Goal: Communication & Community: Answer question/provide support

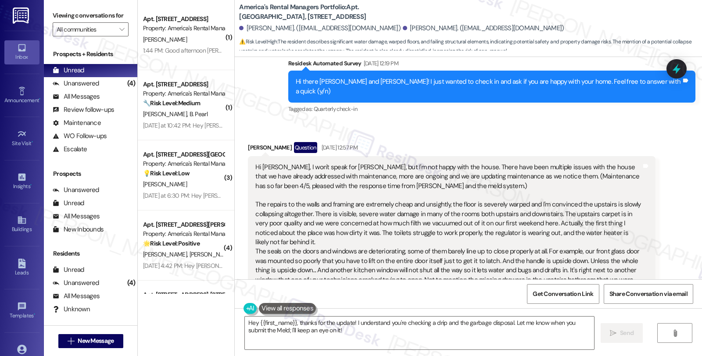
scroll to position [342, 0]
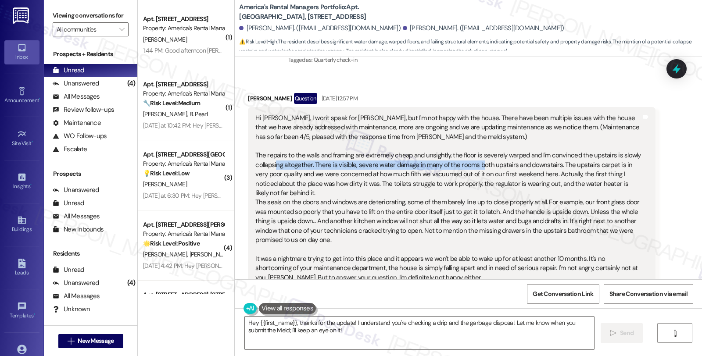
drag, startPoint x: 271, startPoint y: 142, endPoint x: 472, endPoint y: 142, distance: 200.9
click at [472, 142] on div "Hi Homer, I won't speak for Sarah, but I'm not happy with the house. There have…" at bounding box center [448, 198] width 386 height 169
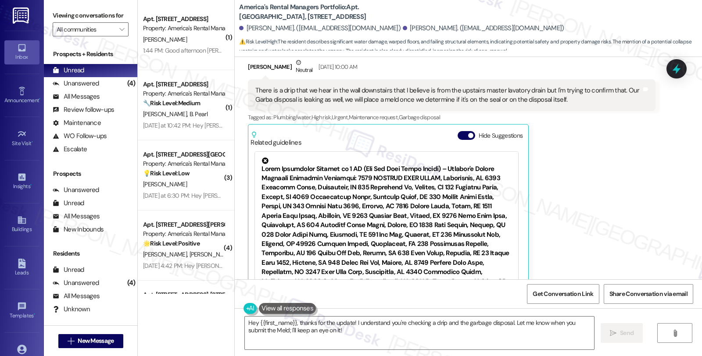
scroll to position [683, 0]
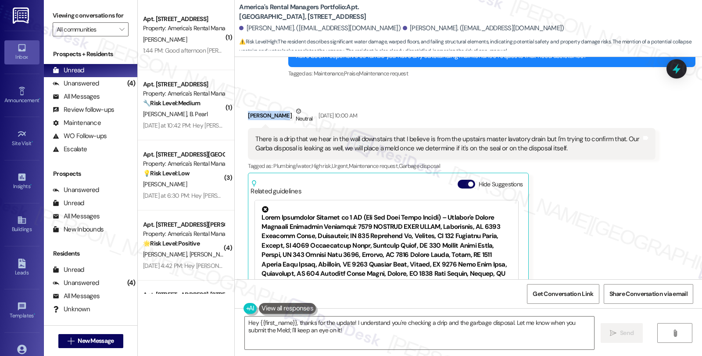
drag, startPoint x: 241, startPoint y: 89, endPoint x: 277, endPoint y: 89, distance: 36.0
click at [277, 100] on div "Received via SMS James Gordon Neutral Aug 30, 2025 at 10:00 AM There is a drip …" at bounding box center [451, 224] width 420 height 248
copy div "James Gordon"
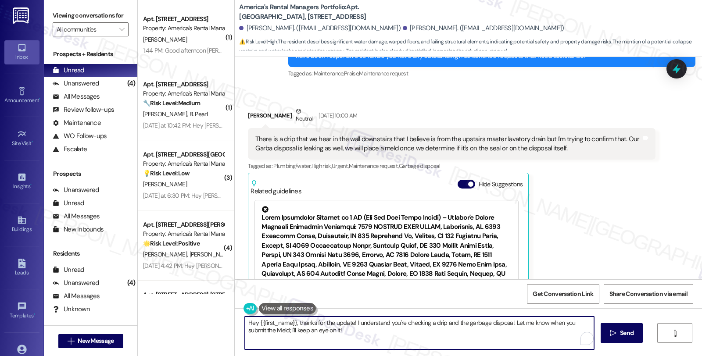
drag, startPoint x: 253, startPoint y: 322, endPoint x: 292, endPoint y: 322, distance: 38.6
click at [292, 322] on textarea "Hey {{first_name}}, thanks for the update! I understand you're checking a drip …" at bounding box center [419, 333] width 349 height 33
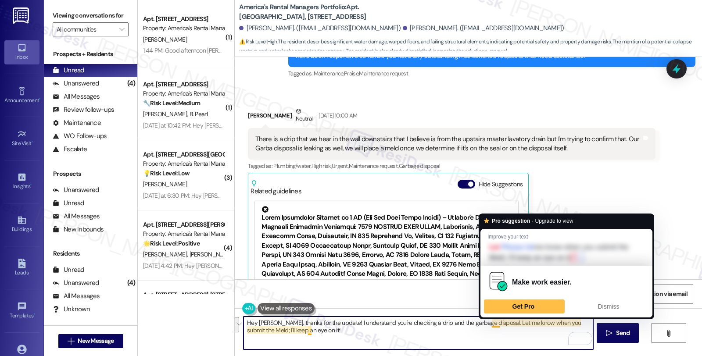
drag, startPoint x: 485, startPoint y: 323, endPoint x: 498, endPoint y: 339, distance: 20.9
click at [498, 339] on textarea "Hey James, thanks for the update! I understand you're checking a drip and the g…" at bounding box center [417, 333] width 349 height 33
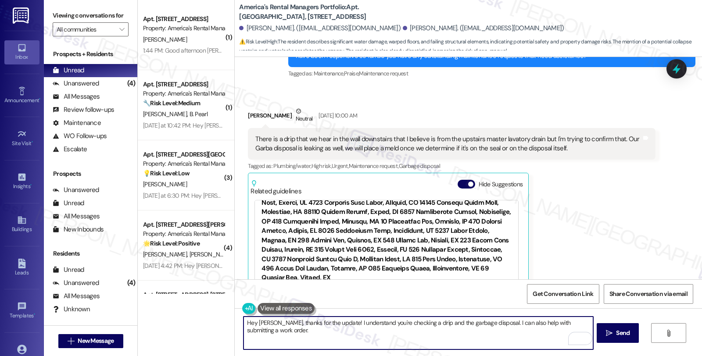
scroll to position [4773, 0]
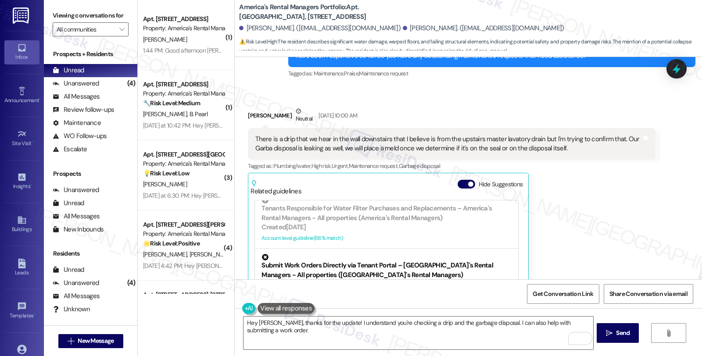
scroll to position [487, 0]
click at [284, 328] on textarea "Hey James, thanks for the update! I understand you're checking a drip and the g…" at bounding box center [417, 333] width 349 height 33
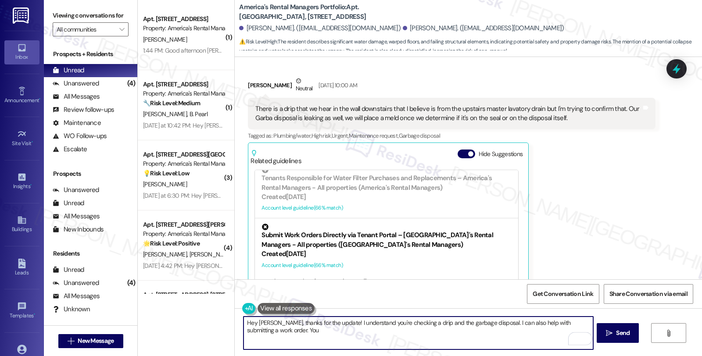
scroll to position [732, 0]
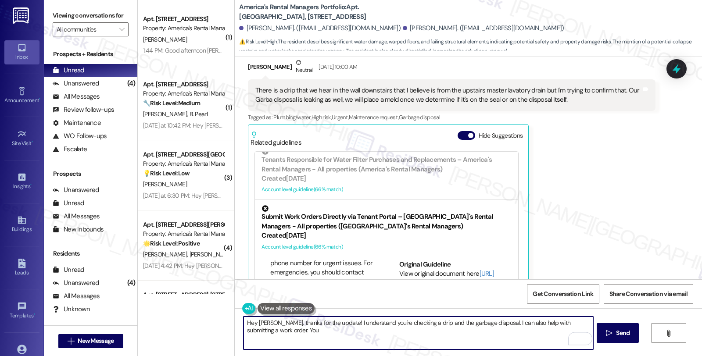
click at [404, 347] on div "Pest Control Responsibilities and Resident Benefits Program Details – America's…" at bounding box center [386, 360] width 250 height 26
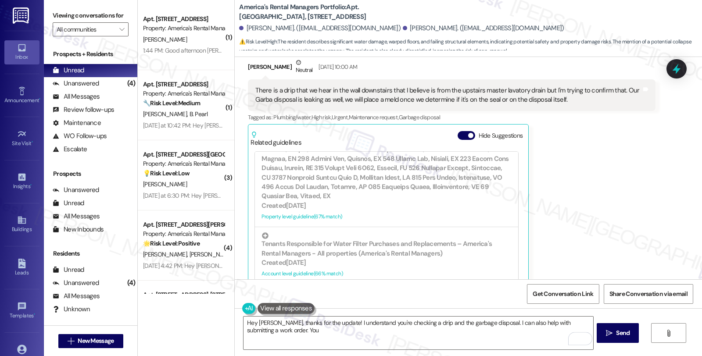
click at [404, 347] on div "Pest Control Responsibilities and Resident Benefits Program Details – America's…" at bounding box center [386, 360] width 250 height 26
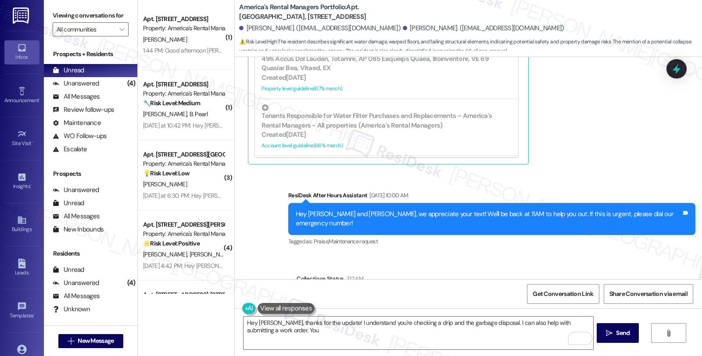
scroll to position [878, 0]
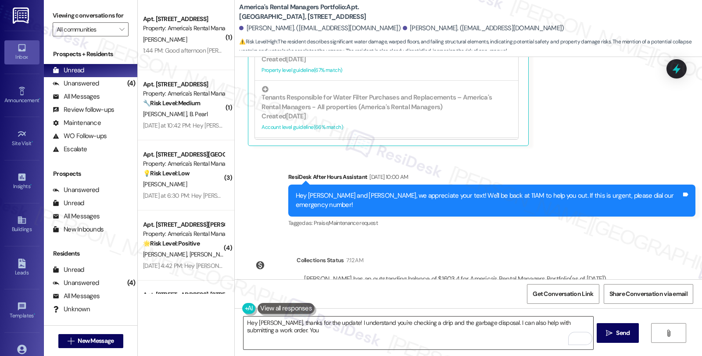
click at [289, 328] on textarea "Hey James, thanks for the update! I understand you're checking a drip and the g…" at bounding box center [417, 333] width 349 height 33
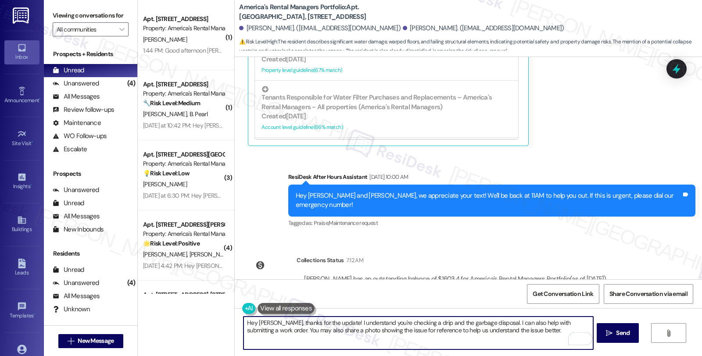
click at [528, 332] on textarea "Hey James, thanks for the update! I understand you're checking a drip and the g…" at bounding box center [417, 333] width 349 height 33
type textarea "Hey James, thanks for the update! I understand you're checking a drip and the g…"
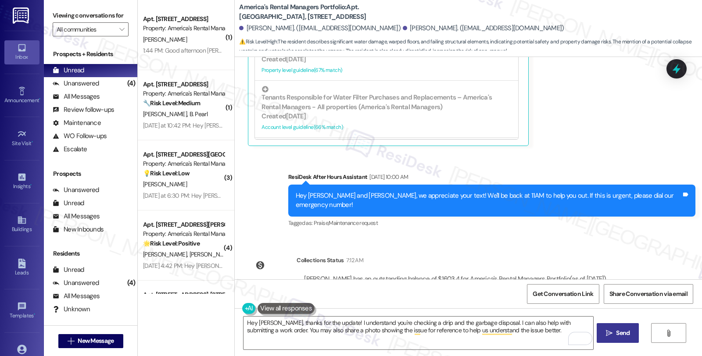
click at [627, 332] on span "Send" at bounding box center [623, 333] width 14 height 9
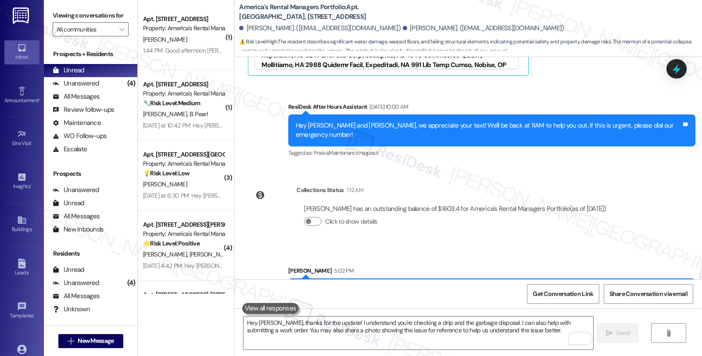
scroll to position [127, 0]
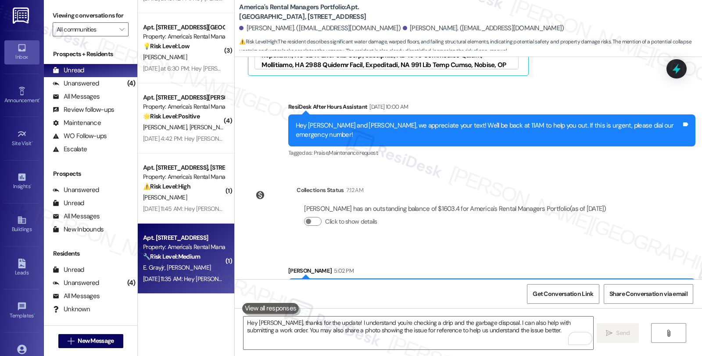
click at [187, 256] on strong "🔧 Risk Level: Medium" at bounding box center [171, 257] width 57 height 8
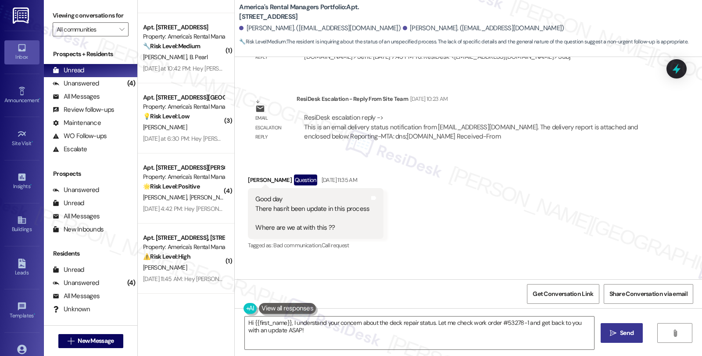
scroll to position [1642, 0]
drag, startPoint x: 242, startPoint y: 141, endPoint x: 282, endPoint y: 143, distance: 40.0
click at [282, 176] on div "Edward Grayjr Question Aug 30, 2025 at 11:35 AM" at bounding box center [316, 183] width 136 height 14
copy div "Edward Grayjr"
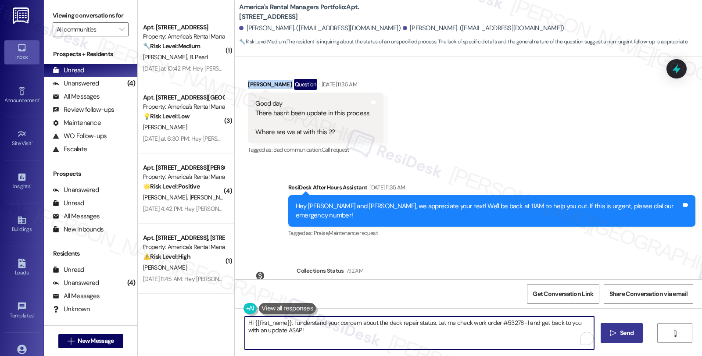
click at [332, 343] on textarea "Hi {{first_name}}, I understand your concern about the deck repair status. Let …" at bounding box center [419, 333] width 349 height 33
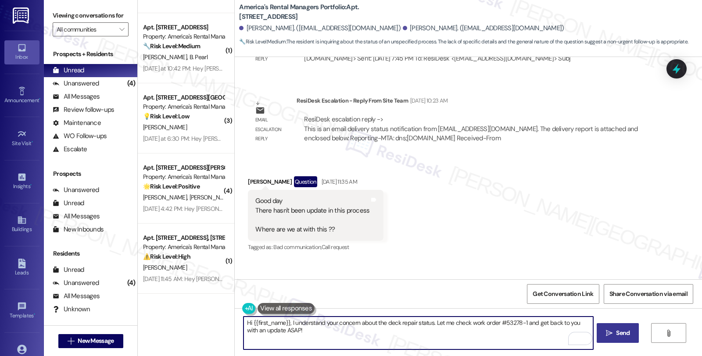
click at [251, 176] on div "Edward Grayjr Question Aug 30, 2025 at 11:35 AM" at bounding box center [316, 183] width 136 height 14
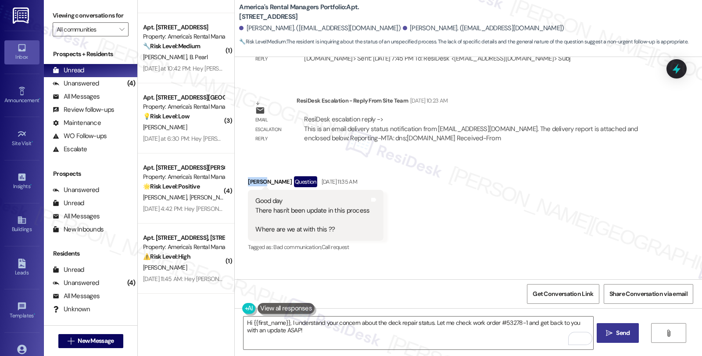
click at [251, 176] on div "Edward Grayjr Question Aug 30, 2025 at 11:35 AM" at bounding box center [316, 183] width 136 height 14
copy div "Edward"
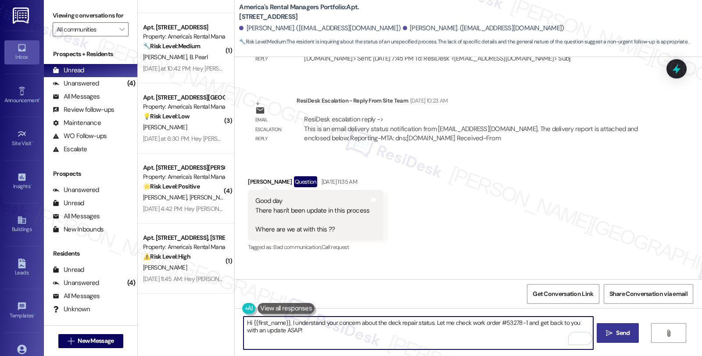
drag, startPoint x: 248, startPoint y: 321, endPoint x: 283, endPoint y: 322, distance: 35.6
click at [283, 322] on textarea "Hi {{first_name}}, I understand your concern about the deck repair status. Let …" at bounding box center [417, 333] width 349 height 33
paste textarea "Edward"
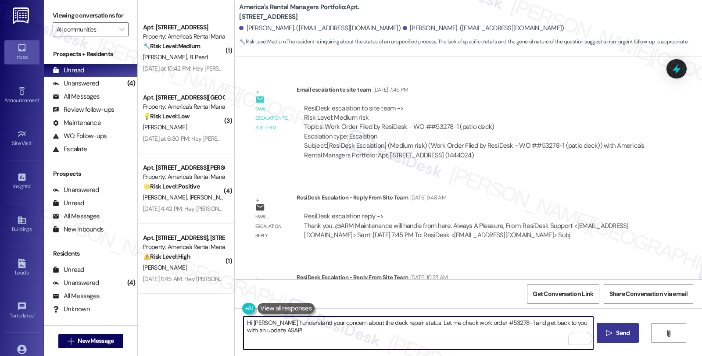
scroll to position [1447, 0]
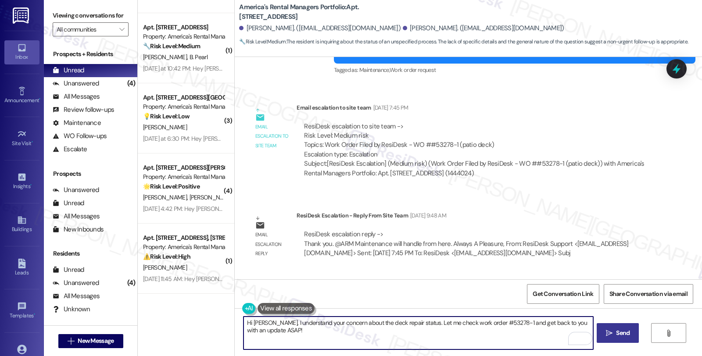
drag, startPoint x: 557, startPoint y: 322, endPoint x: 560, endPoint y: 335, distance: 13.8
click at [560, 335] on textarea "Hi Edward, I understand your concern about the deck repair status. Let me check…" at bounding box center [417, 333] width 349 height 33
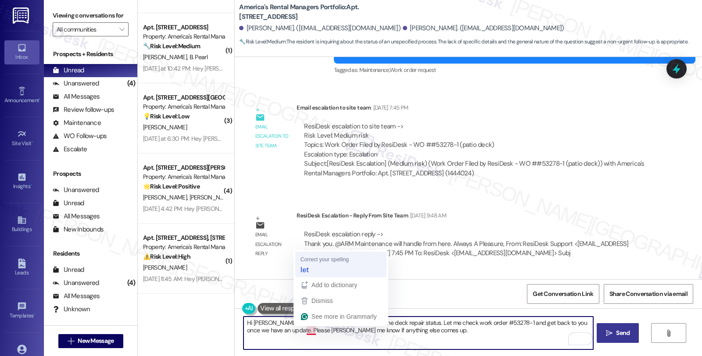
type textarea "Hi Edward, I understand your concern about the deck repair status. Let me check…"
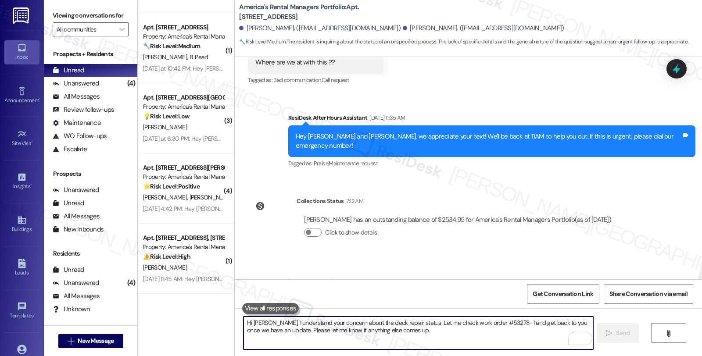
scroll to position [1810, 0]
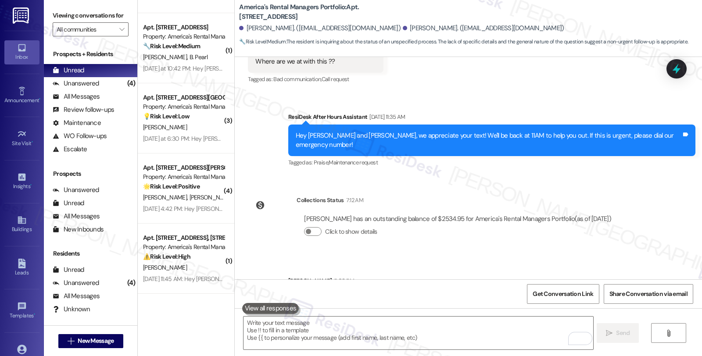
drag, startPoint x: 542, startPoint y: 250, endPoint x: 569, endPoint y: 249, distance: 26.8
click at [569, 295] on div "Hi Edward, I understand your concern about the deck repair status. Let me check…" at bounding box center [489, 304] width 386 height 19
copy div "#53278-1"
click at [673, 74] on icon at bounding box center [676, 68] width 11 height 11
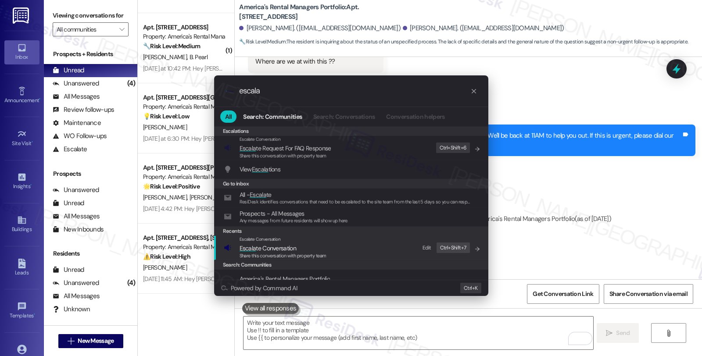
type input "escala"
click at [313, 251] on span "Escala te Conversation" at bounding box center [282, 248] width 87 height 10
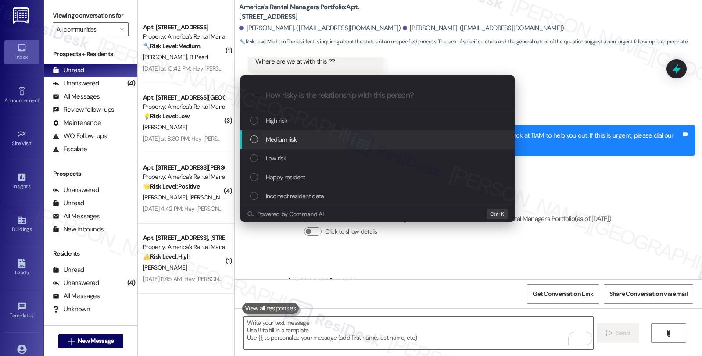
click at [312, 139] on div "Medium risk" at bounding box center [378, 140] width 257 height 10
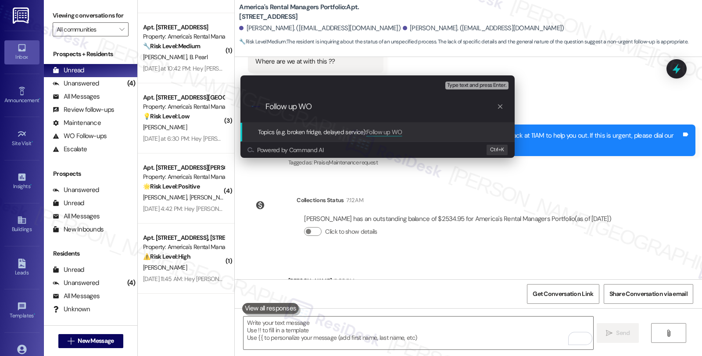
paste input "#53278-1"
type input "Follow up WO #53278-1 (patio deck)"
click at [381, 112] on div ".cls-1{fill:#0a055f;}.cls-2{fill:#0cc4c4;} resideskLogoBlueOrange Follow up WO …" at bounding box center [377, 106] width 274 height 31
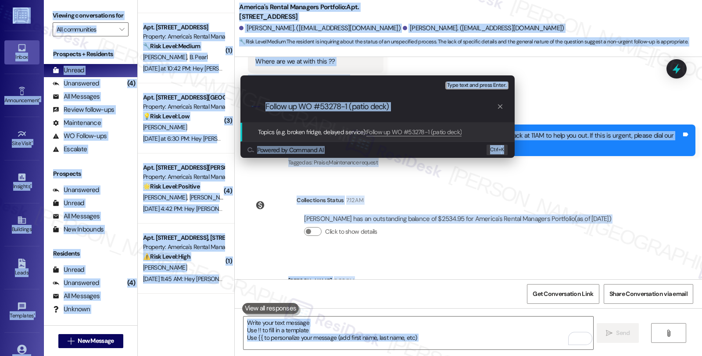
click at [404, 110] on input "Follow up WO #53278-1 (patio deck)" at bounding box center [380, 106] width 231 height 9
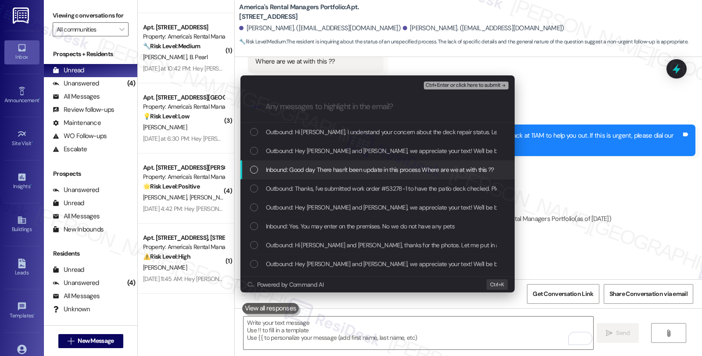
click at [290, 164] on div "Inbound: Good day There hasn't been update in this process Where are we at with…" at bounding box center [377, 170] width 274 height 19
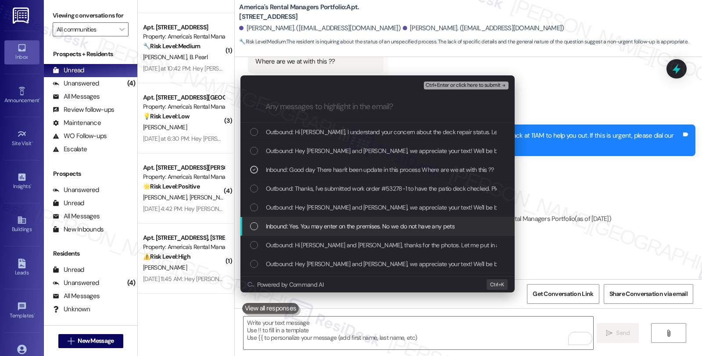
click at [289, 227] on span "Inbound: Yes. You may enter on the premises. No we do not have any pets" at bounding box center [360, 227] width 189 height 10
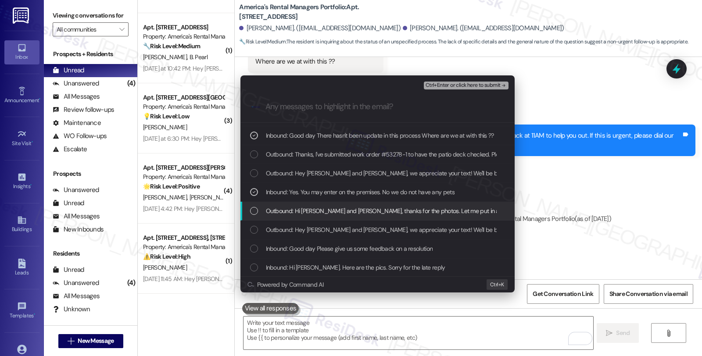
scroll to position [49, 0]
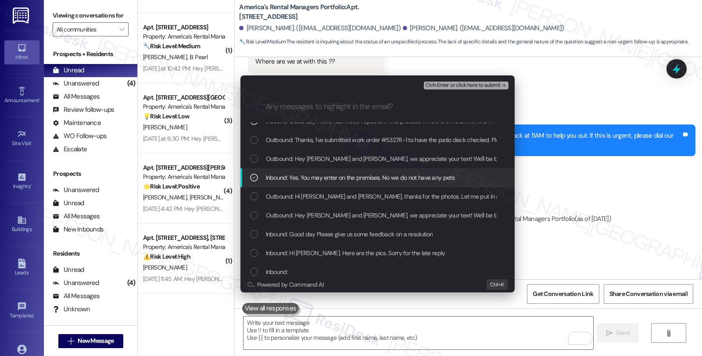
click at [410, 175] on span "Inbound: Yes. You may enter on the premises. No we do not have any pets" at bounding box center [360, 178] width 189 height 10
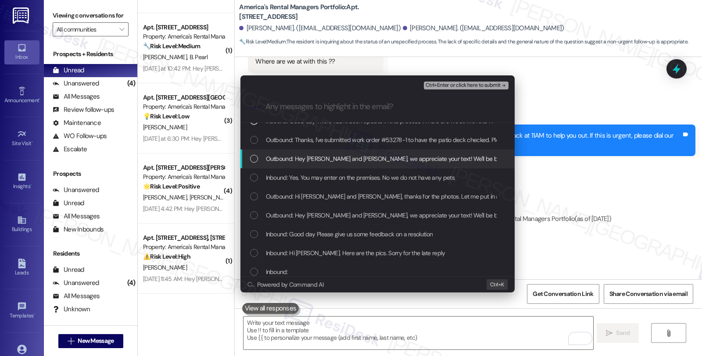
scroll to position [0, 0]
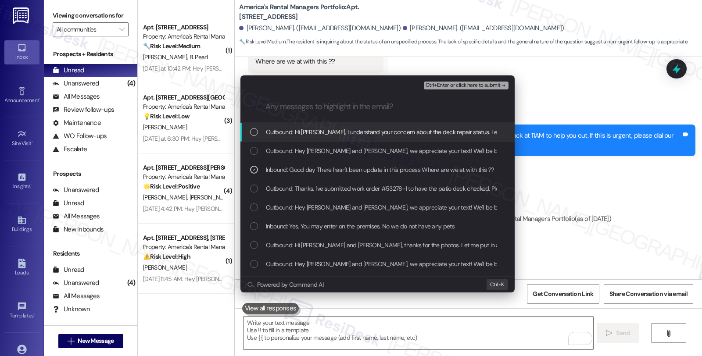
click at [451, 86] on span "Ctrl+Enter or click here to submit" at bounding box center [462, 85] width 75 height 6
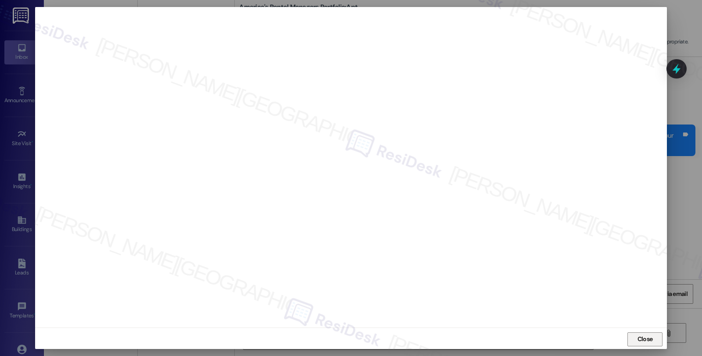
click at [646, 338] on span "Close" at bounding box center [644, 339] width 15 height 9
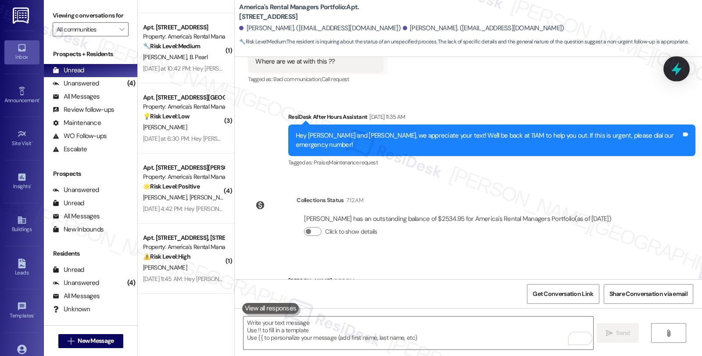
click at [674, 71] on icon at bounding box center [676, 69] width 11 height 14
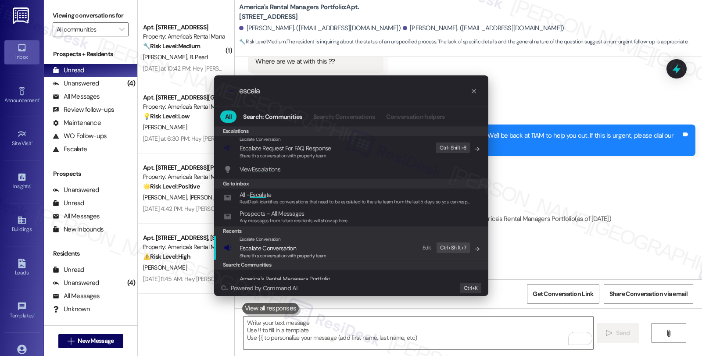
type input "escala"
click at [322, 247] on span "Escala te Conversation" at bounding box center [282, 248] width 87 height 10
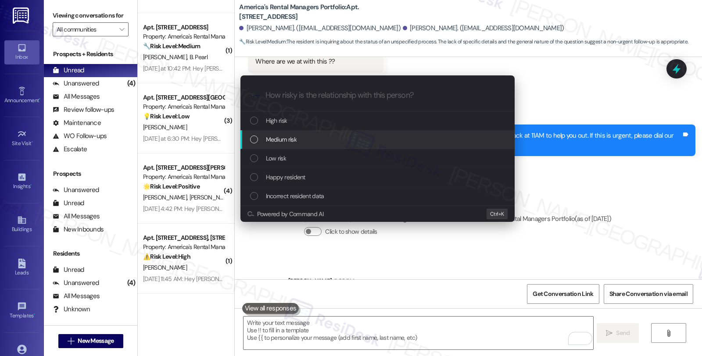
click at [303, 133] on div "Medium risk" at bounding box center [377, 139] width 274 height 19
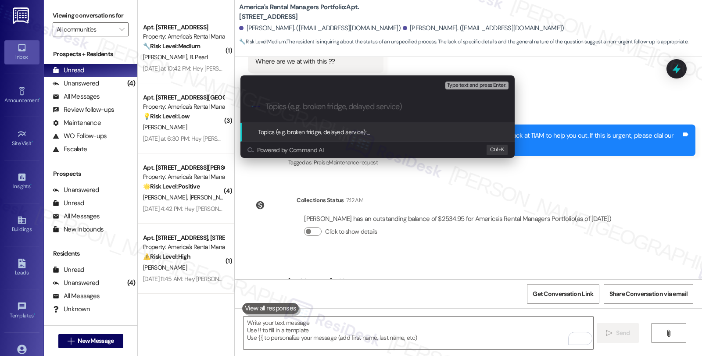
paste input "Follow up WO #53278-1 (patio deck)"
type input "Follow up WO #53278-1 (patio deck)"
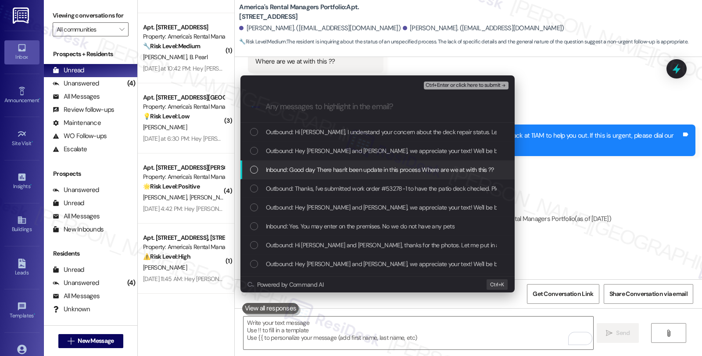
click at [329, 170] on span "Inbound: Good day There hasn't been update in this process Where are we at with…" at bounding box center [380, 170] width 228 height 10
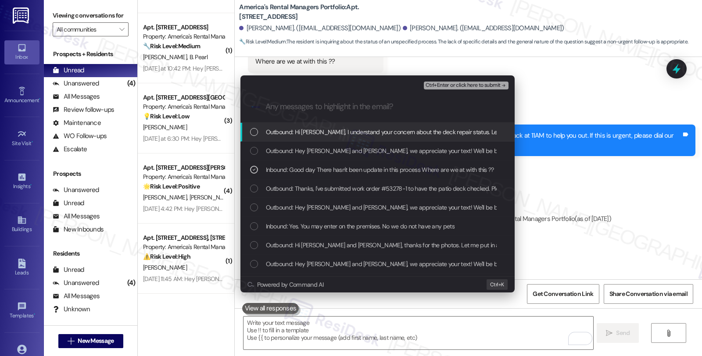
click at [477, 80] on div "Ctrl+Enter or click here to submit" at bounding box center [467, 85] width 86 height 11
click at [477, 86] on span "Ctrl+Enter or click here to submit" at bounding box center [462, 85] width 75 height 6
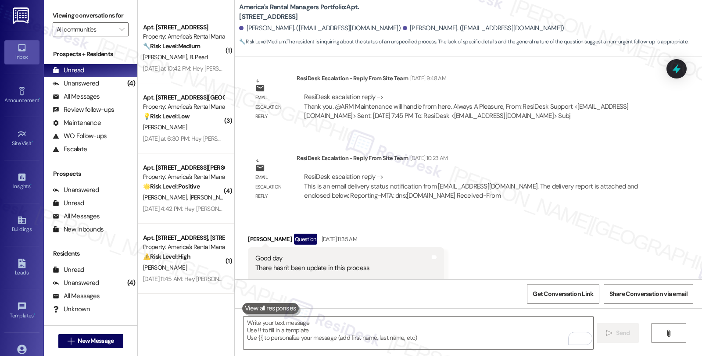
scroll to position [1823, 0]
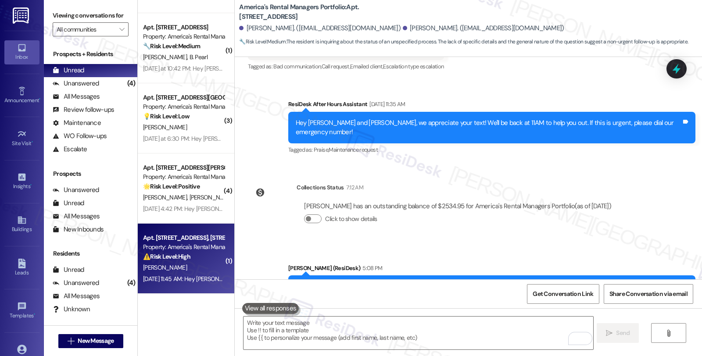
click at [191, 274] on div "Aug 30, 2025 at 11:45 AM: Hey Meredith, we appreciate your text! We'll be back …" at bounding box center [183, 279] width 83 height 11
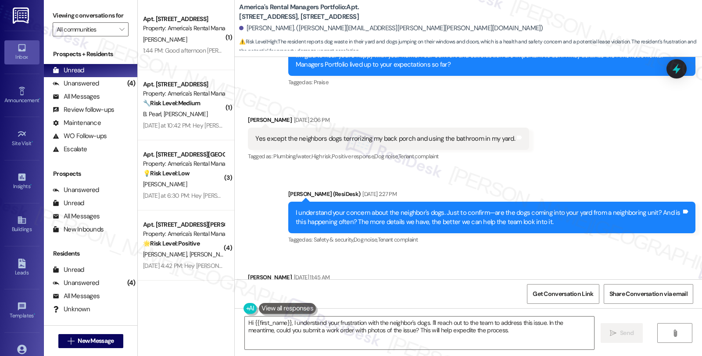
scroll to position [440, 0]
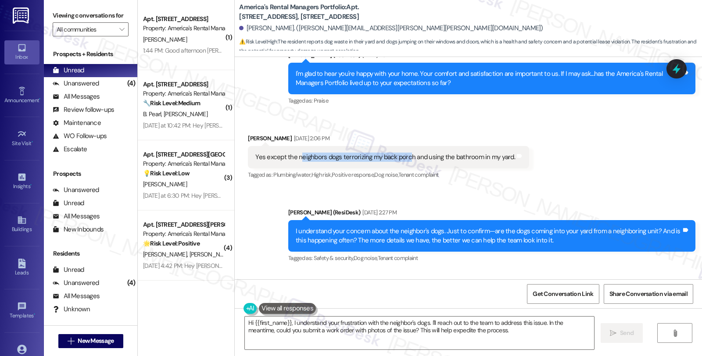
drag, startPoint x: 293, startPoint y: 156, endPoint x: 402, endPoint y: 156, distance: 109.2
click at [402, 156] on div "Yes except the neighbors dogs terrorizing my back porch and using the bathroom …" at bounding box center [385, 157] width 260 height 9
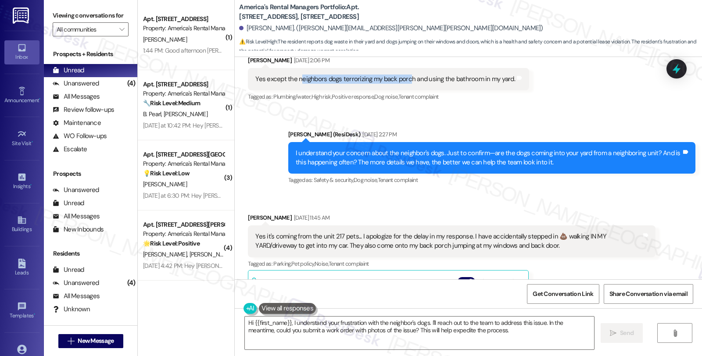
scroll to position [537, 0]
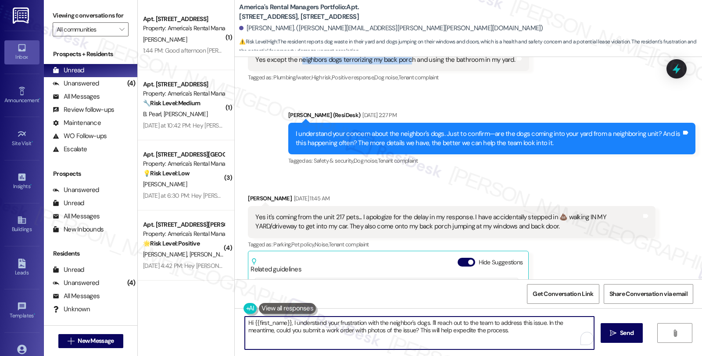
click at [432, 323] on textarea "Hi {{first_name}}, I understand your frustration with the neighbor's dogs. I'll…" at bounding box center [419, 333] width 349 height 33
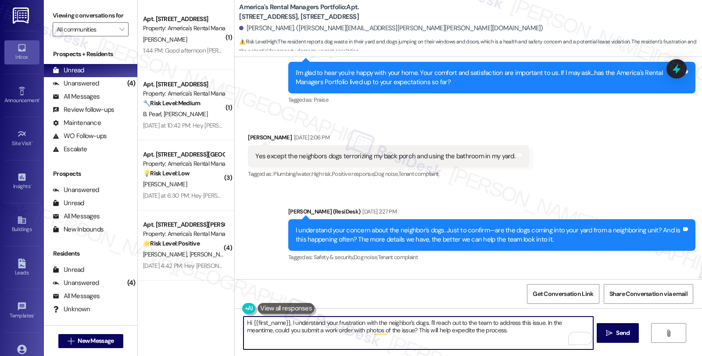
scroll to position [440, 0]
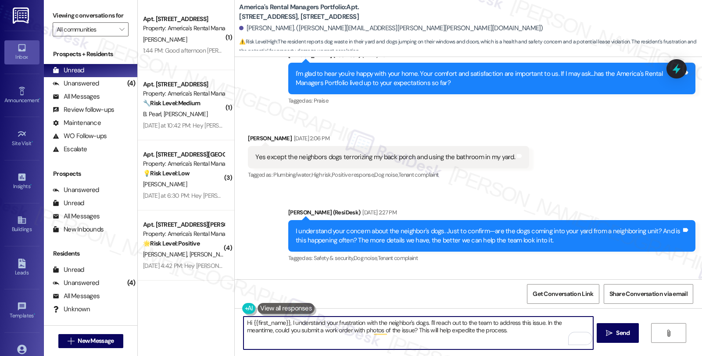
click at [429, 325] on textarea "Hi {{first_name}}, I understand your frustration with the neighbor's dogs. I'll…" at bounding box center [417, 333] width 349 height 33
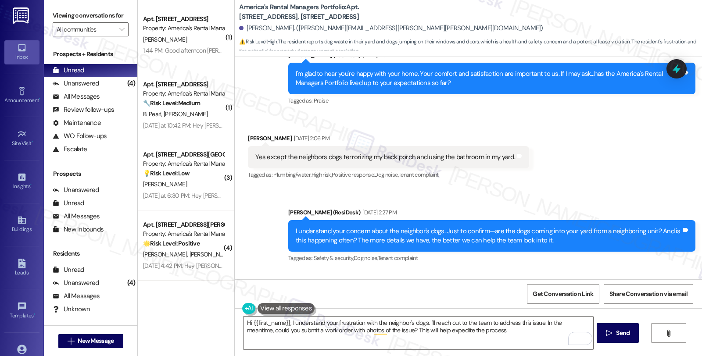
click at [630, 157] on div "Received via SMS Meredith Smith Aug 29, 2025 at 2:06 PM Yes except the neighbor…" at bounding box center [468, 151] width 467 height 74
click at [431, 325] on textarea "Hi {{first_name}}, I understand your frustration with the neighbor's dogs. I'll…" at bounding box center [417, 333] width 349 height 33
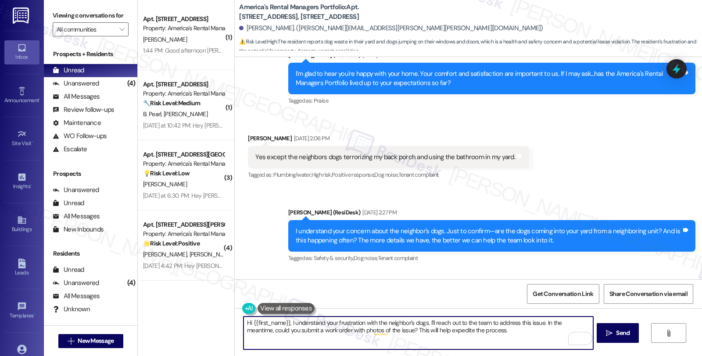
click at [431, 325] on textarea "Hi {{first_name}}, I understand your frustration with the neighbor's dogs. I'll…" at bounding box center [417, 333] width 349 height 33
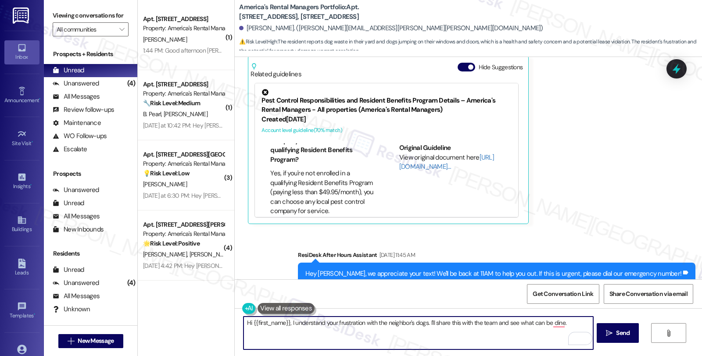
scroll to position [804, 0]
click at [285, 332] on textarea "Hi {{first_name}}, I understand your frustration with the neighbor's dogs. I'll…" at bounding box center [417, 333] width 349 height 33
click at [335, 330] on textarea "Hi {{first_name}}, I understand your frustration with the neighbor's dogs. I'll…" at bounding box center [417, 333] width 349 height 33
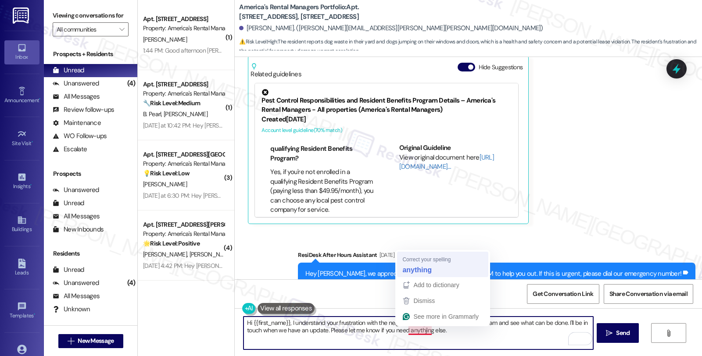
type textarea "Hi {{first_name}}, I understand your frustration with the neighbor's dogs. I'll…"
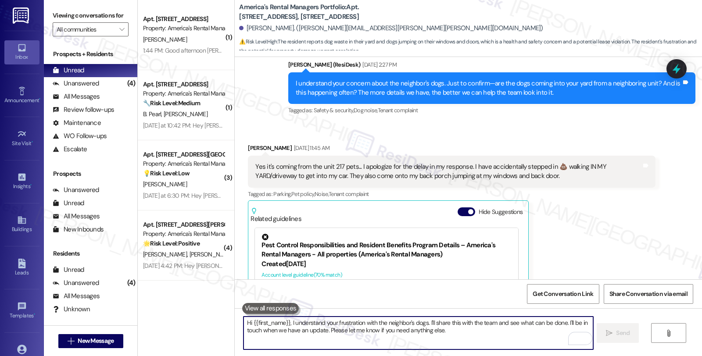
scroll to position [568, 0]
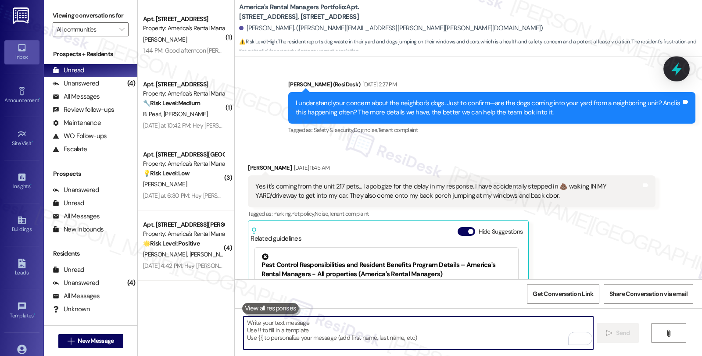
click at [676, 63] on icon at bounding box center [676, 68] width 15 height 15
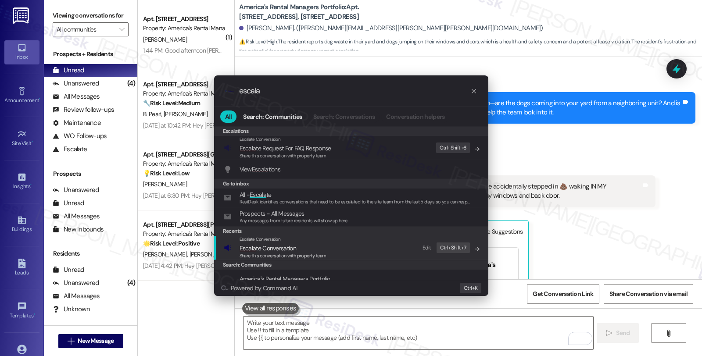
type input "escala"
click at [288, 248] on span "Escala te Conversation" at bounding box center [267, 248] width 57 height 8
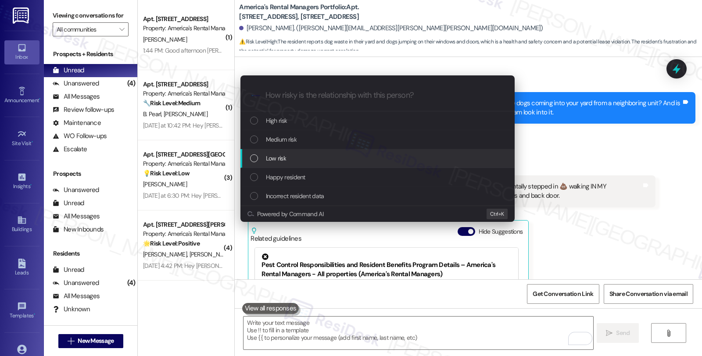
click at [286, 154] on div "Low risk" at bounding box center [378, 159] width 257 height 10
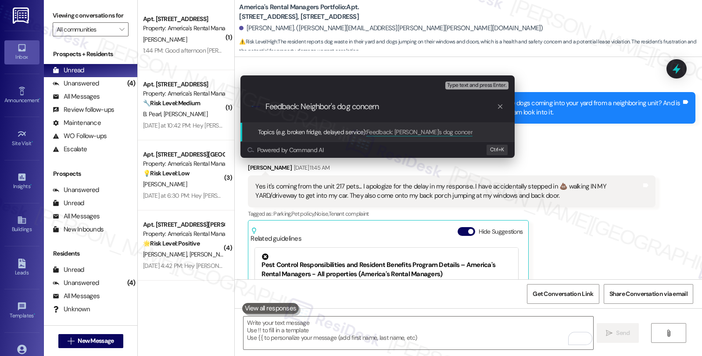
type input "Feedback: Neighbor's dog concerns"
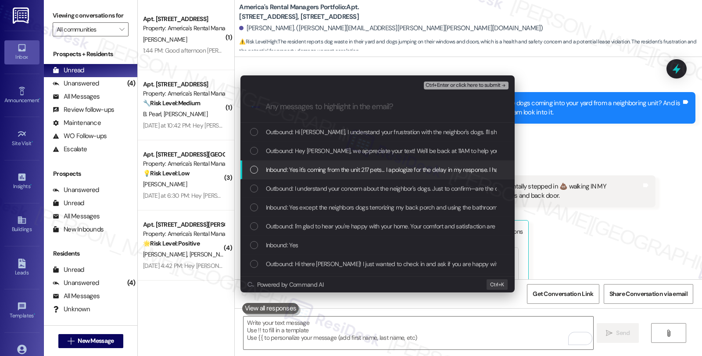
click at [289, 165] on span "Inbound: Yes it's coming from the unit 217 pets... I apologize for the delay in…" at bounding box center [580, 170] width 629 height 10
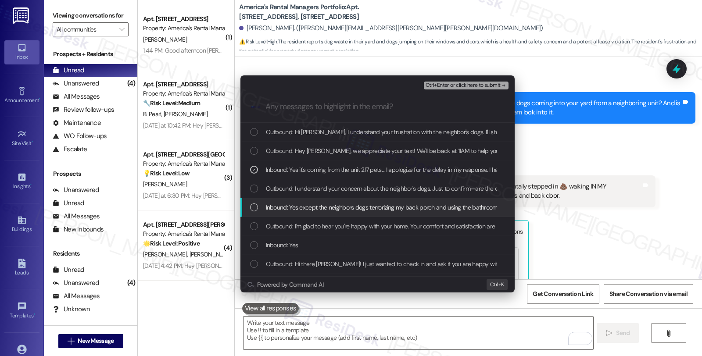
click at [303, 209] on span "Inbound: Yes except the neighbors dogs terrorizing my back porch and using the …" at bounding box center [396, 208] width 261 height 10
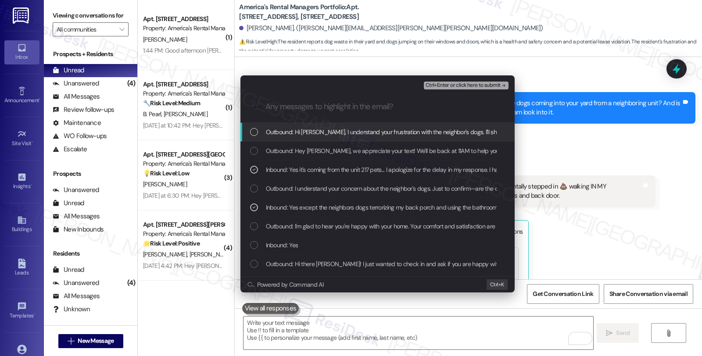
click at [457, 83] on span "Ctrl+Enter or click here to submit" at bounding box center [462, 85] width 75 height 6
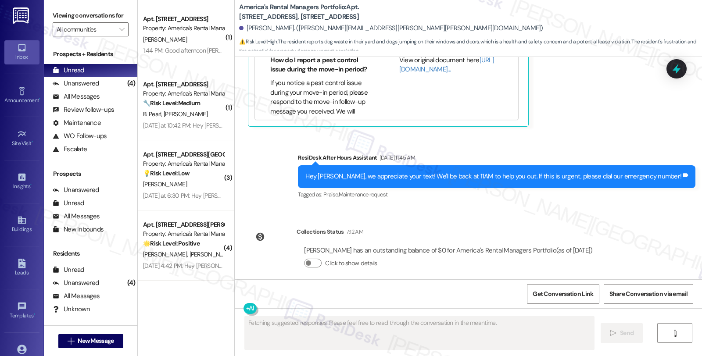
scroll to position [922, 0]
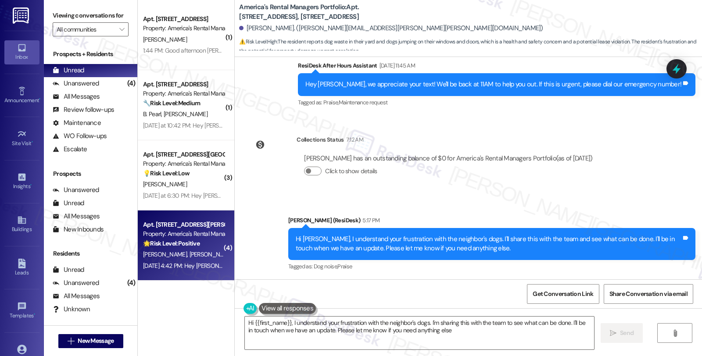
type textarea "Hi {{first_name}}, I understand your frustration with the neighbor's dogs. I'm …"
click at [176, 248] on div "🌟 Risk Level: Positive The resident is expressing satisfaction with their housi…" at bounding box center [183, 243] width 81 height 9
type textarea "Fetching suggested responses. Please feel free to read through the conversation…"
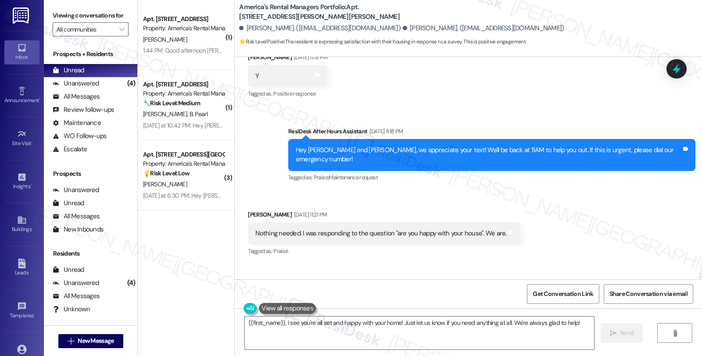
scroll to position [266, 0]
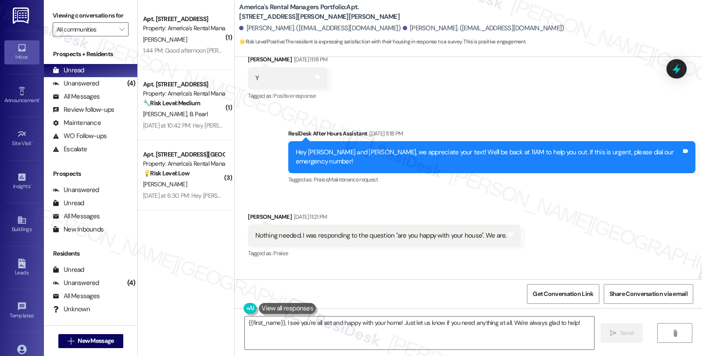
click at [248, 212] on div "[PERSON_NAME] [DATE] 11:21 PM" at bounding box center [384, 218] width 272 height 12
copy div "[PERSON_NAME]"
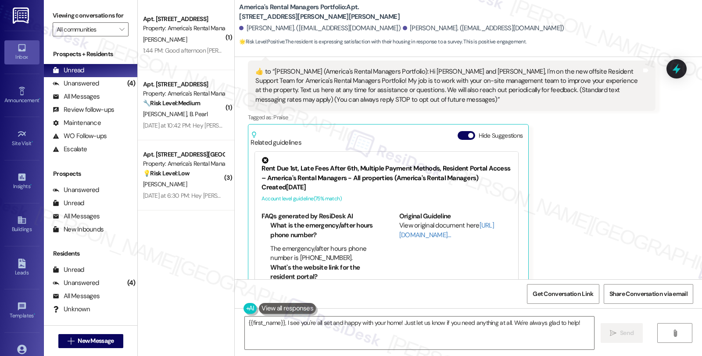
scroll to position [754, 0]
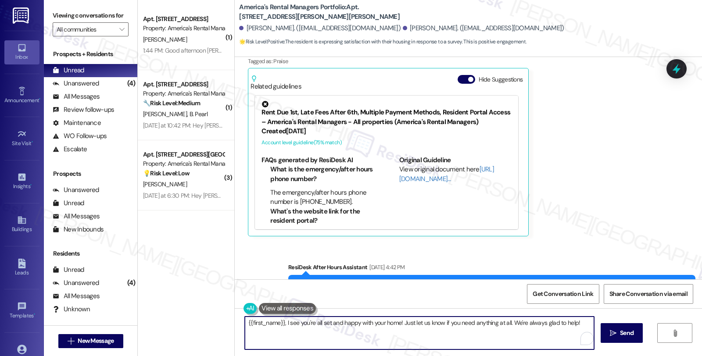
click at [245, 323] on textarea "{{first_name}}, I see you're all set and happy with your home! Just let us know…" at bounding box center [419, 333] width 349 height 33
paste textarea "[PERSON_NAME]"
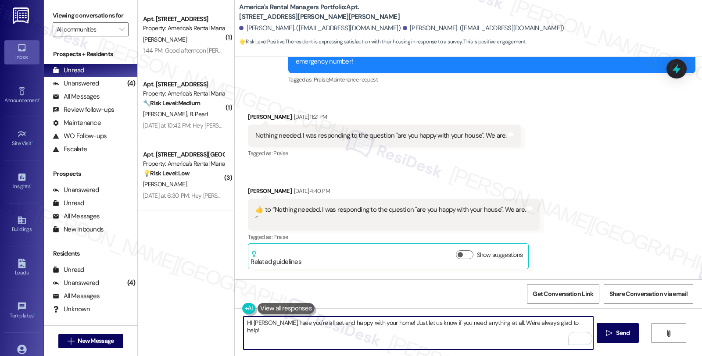
scroll to position [364, 0]
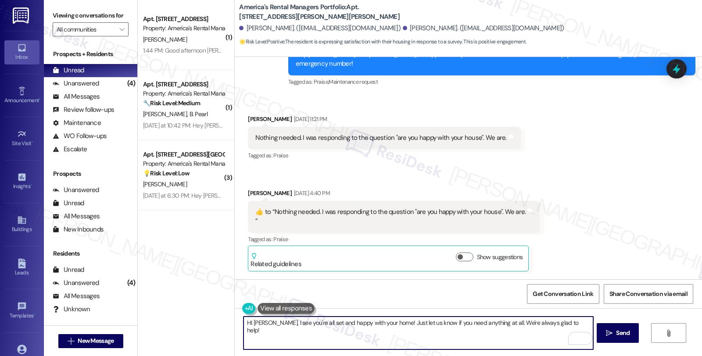
click at [268, 323] on textarea "HI [PERSON_NAME], I see you're all set and happy with your home! Just let us kn…" at bounding box center [417, 333] width 349 height 33
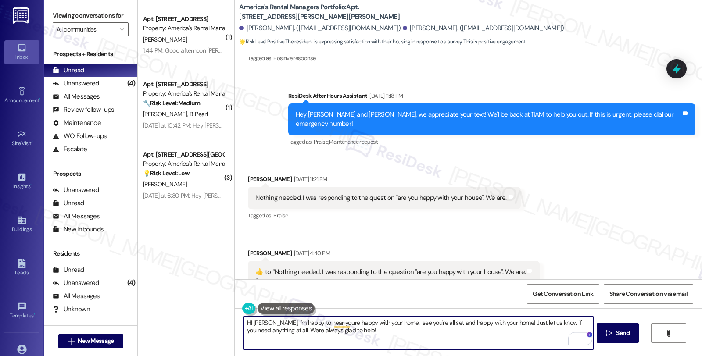
scroll to position [439, 0]
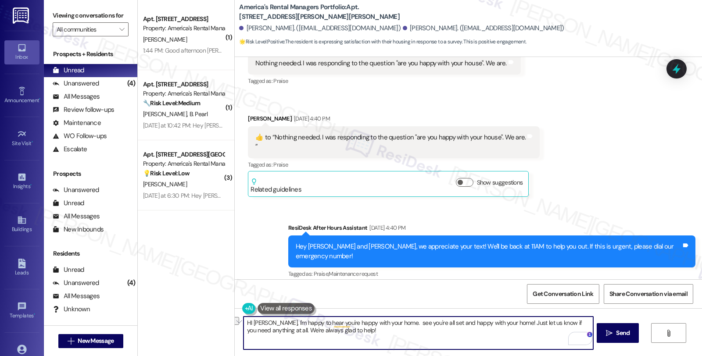
drag, startPoint x: 389, startPoint y: 322, endPoint x: 501, endPoint y: 321, distance: 112.3
click at [501, 321] on textarea "HI [PERSON_NAME], I'm happy to hear you're happy with your home. see you're all…" at bounding box center [417, 333] width 349 height 33
click at [279, 324] on textarea "HI [PERSON_NAME], I'm happy to hear you're happy with your home. Just let us kn…" at bounding box center [417, 333] width 349 height 33
drag, startPoint x: 490, startPoint y: 321, endPoint x: 645, endPoint y: 321, distance: 154.8
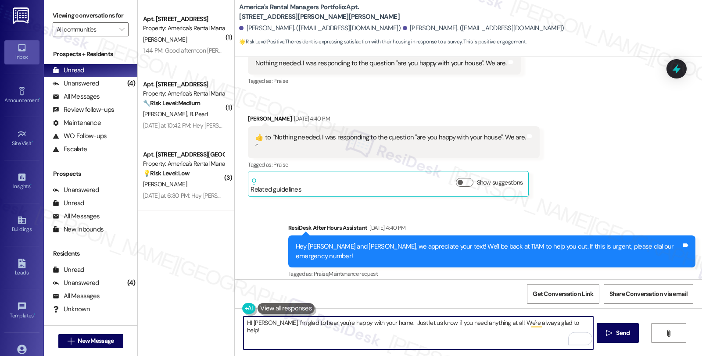
click at [645, 321] on div "HI [PERSON_NAME], I'm glad to hear you're happy with your home. Just let us kno…" at bounding box center [468, 341] width 467 height 66
click at [567, 324] on textarea "HI [PERSON_NAME], I'm glad to hear you're happy with your home. Just let us kno…" at bounding box center [417, 333] width 349 height 33
type textarea "HI [PERSON_NAME], I'm glad to hear you're happy with your home. Just let us kno…"
click at [632, 325] on button " Send" at bounding box center [618, 333] width 43 height 20
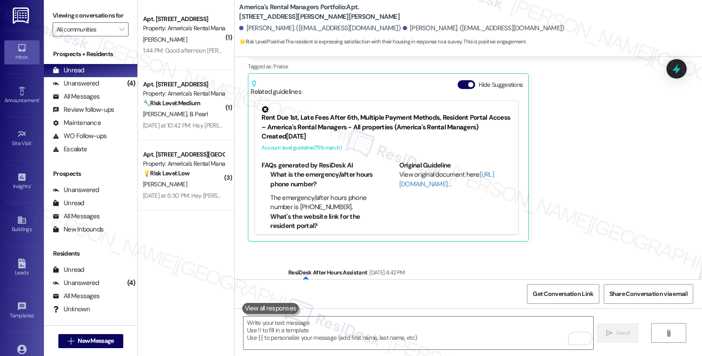
scroll to position [815, 0]
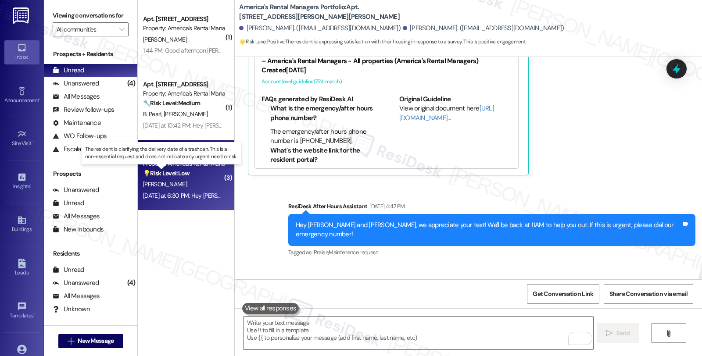
click at [166, 176] on strong "💡 Risk Level: Low" at bounding box center [166, 173] width 46 height 8
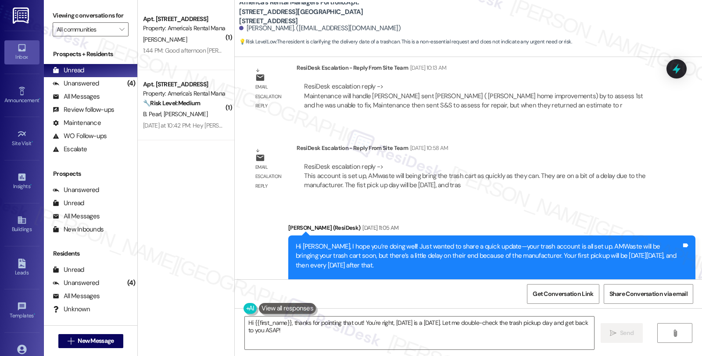
scroll to position [1604, 0]
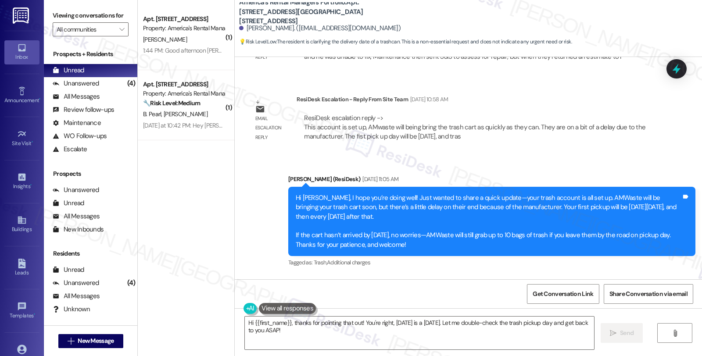
click at [483, 256] on div "Sent via SMS [PERSON_NAME] (ResiDesk) [DATE] 11:05 AM Hi [PERSON_NAME], I hope …" at bounding box center [492, 222] width 420 height 108
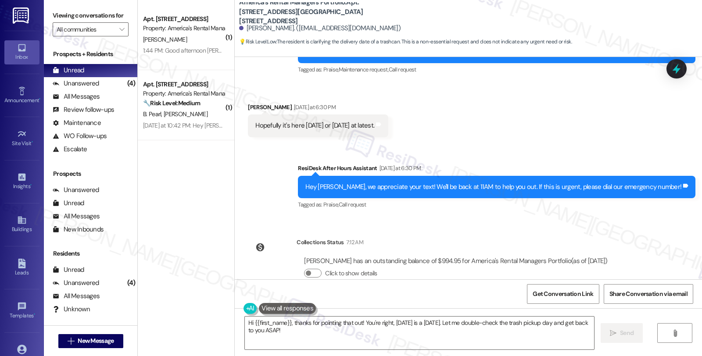
scroll to position [2344, 0]
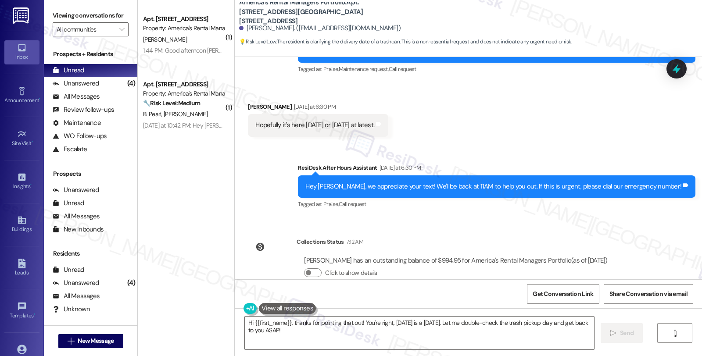
click at [621, 267] on div "Collections Status 7:12 AM [PERSON_NAME] has an outstanding balance of $994.95 …" at bounding box center [431, 265] width 380 height 68
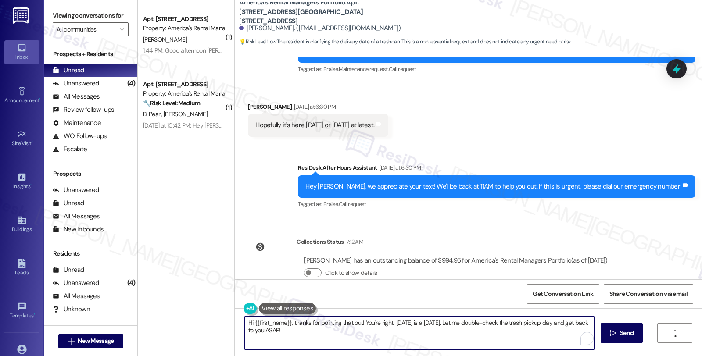
drag, startPoint x: 460, startPoint y: 324, endPoint x: 467, endPoint y: 336, distance: 14.1
click at [467, 336] on textarea "Hi {{first_name}}, thanks for pointing that out! You're right, [DATE] is a [DAT…" at bounding box center [419, 333] width 349 height 33
click at [551, 328] on textarea "Hi {{first_name}}, thanks for pointing that out! You're right, [DATE] is a [DAT…" at bounding box center [417, 333] width 349 height 33
click at [536, 321] on textarea "Hi {{first_name}}, thanks for pointing that out! You're right, [DATE] is a [DAT…" at bounding box center [417, 333] width 349 height 33
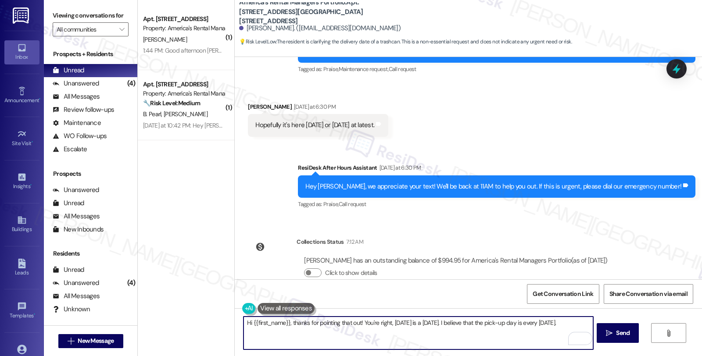
click at [588, 321] on textarea "Hi {{first_name}}, thanks for pointing that out! You're right, [DATE] is a [DAT…" at bounding box center [417, 333] width 349 height 33
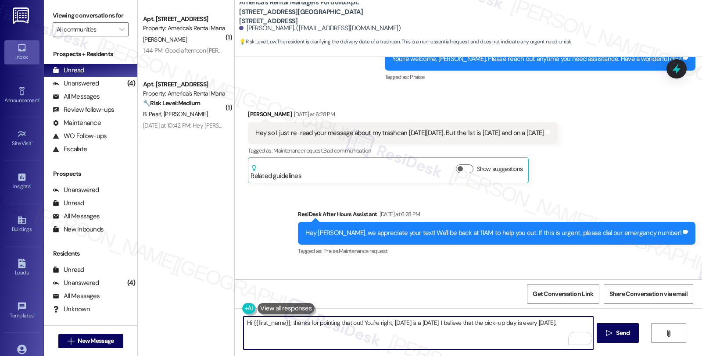
scroll to position [1954, 0]
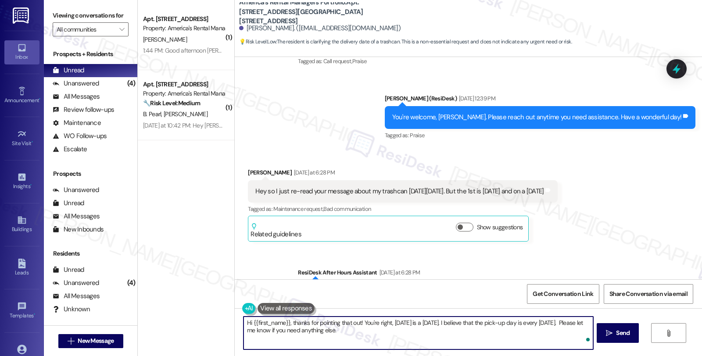
type textarea "Hi {{first_name}}, thanks for pointing that out! You're right, [DATE] is a [DAT…"
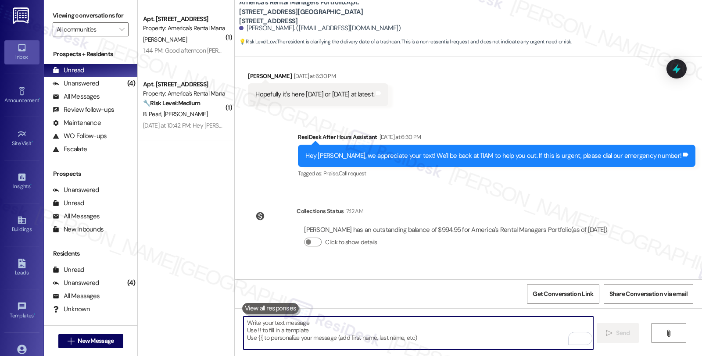
scroll to position [2415, 0]
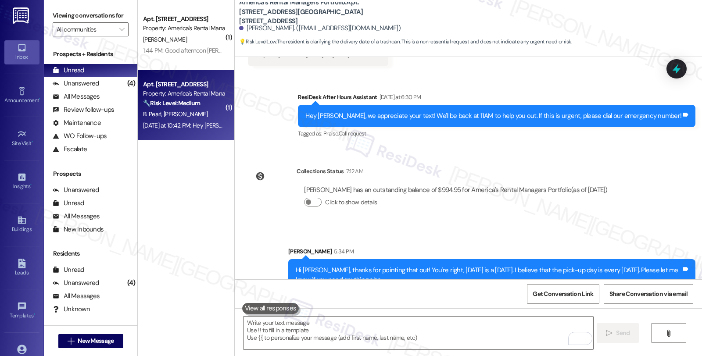
click at [172, 112] on span "[PERSON_NAME]" at bounding box center [186, 114] width 44 height 8
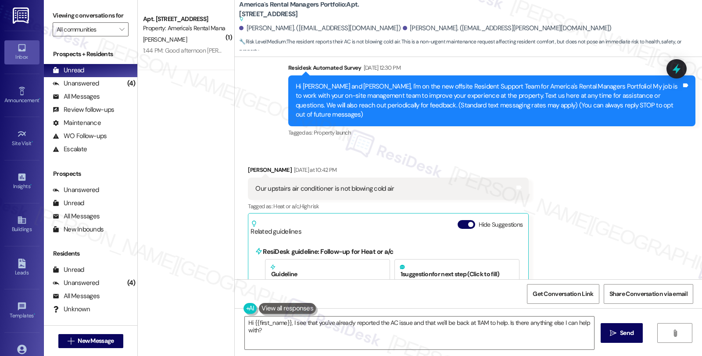
scroll to position [69, 0]
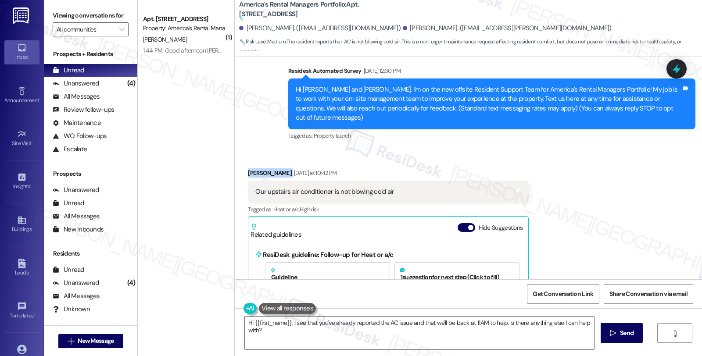
drag, startPoint x: 242, startPoint y: 161, endPoint x: 268, endPoint y: 161, distance: 25.4
click at [268, 168] on div "[PERSON_NAME] [DATE] at 10:42 PM" at bounding box center [388, 174] width 281 height 12
copy div "[PERSON_NAME]"
click at [476, 149] on div "Received via SMS [PERSON_NAME] [DATE] at 10:42 PM Our upstairs air conditioner …" at bounding box center [468, 260] width 467 height 222
drag, startPoint x: 239, startPoint y: 159, endPoint x: 268, endPoint y: 162, distance: 29.5
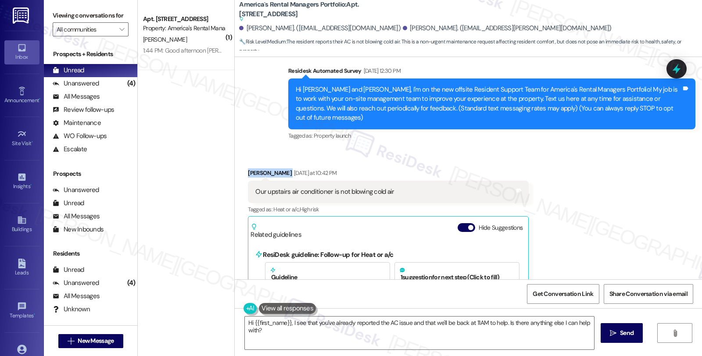
click at [268, 162] on div "Received via SMS [PERSON_NAME] [DATE] at 10:42 PM Our upstairs air conditioner …" at bounding box center [388, 266] width 294 height 209
copy div "[PERSON_NAME]"
drag, startPoint x: 248, startPoint y: 177, endPoint x: 388, endPoint y: 177, distance: 140.4
click at [388, 181] on div "Our upstairs air conditioner is not blowing cold air Tags and notes" at bounding box center [388, 192] width 281 height 22
copy div "Our upstairs air conditioner is not blowing cold air"
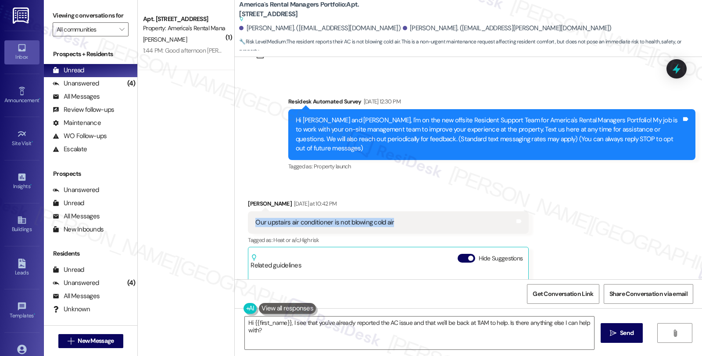
scroll to position [0, 0]
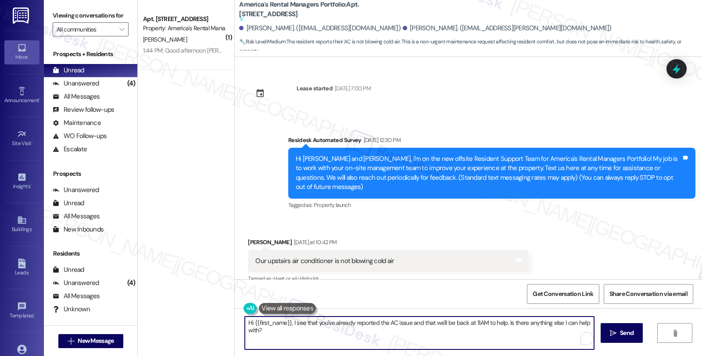
drag, startPoint x: 289, startPoint y: 324, endPoint x: 307, endPoint y: 352, distance: 33.9
click at [307, 352] on div "Hi {{first_name}}, I see that you've already reported the AC issue and that we'…" at bounding box center [468, 341] width 467 height 66
click at [459, 325] on textarea "Hi {{first_name}}, I understand that the AC upstairs is not blowing cold air." at bounding box center [417, 333] width 349 height 33
click at [551, 321] on textarea "Hi {{first_name}}, I understand that the AC upstairs is not blowing cold air. I…" at bounding box center [417, 333] width 349 height 33
paste textarea "Let's get this sorted out. I need a few details to help us assess the situation…"
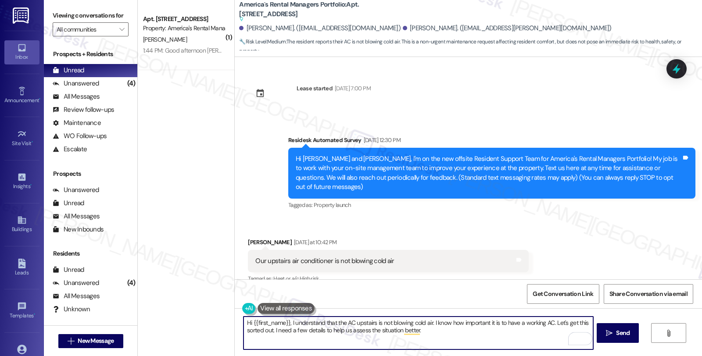
click at [461, 334] on textarea "Hi {{first_name}}, I understand that the AC upstairs is not blowing cold air. I…" at bounding box center [417, 333] width 349 height 33
paste textarea "When did you first notice the air wasn't blowing cold—has this been ongoing or …"
type textarea "Hi {{first_name}}, I understand that the AC upstairs is not blowing cold air. I…"
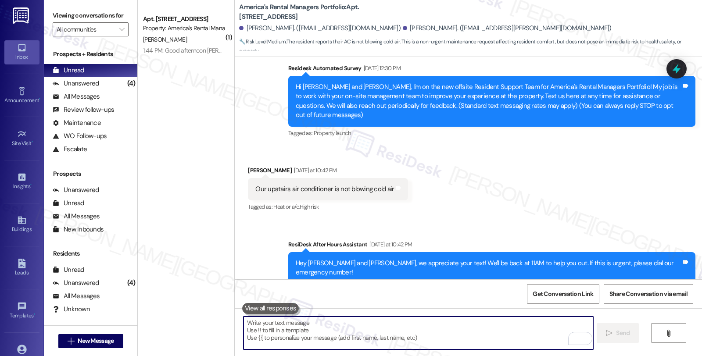
scroll to position [157, 0]
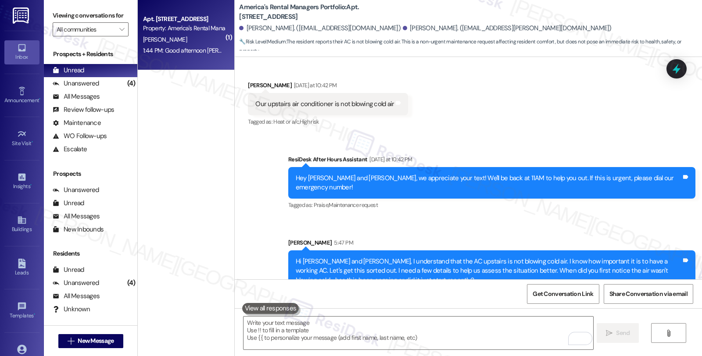
click at [207, 33] on div "Apt. 116 Holland Trail, 116 Holland Trail Property: America's Rental Managers P…" at bounding box center [183, 24] width 83 height 21
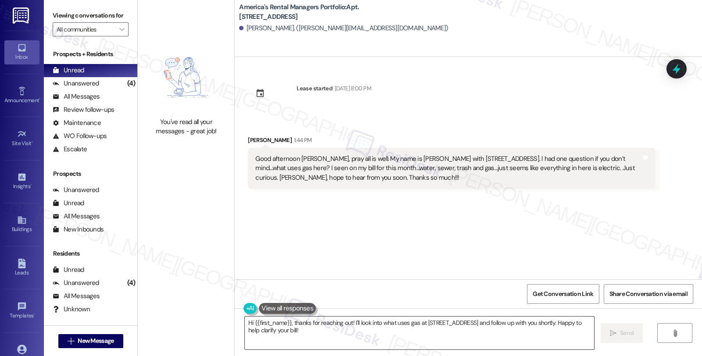
click at [414, 324] on textarea "Hi {{first_name}}, thanks for reaching out! I'll look into what uses gas at 116…" at bounding box center [419, 333] width 349 height 33
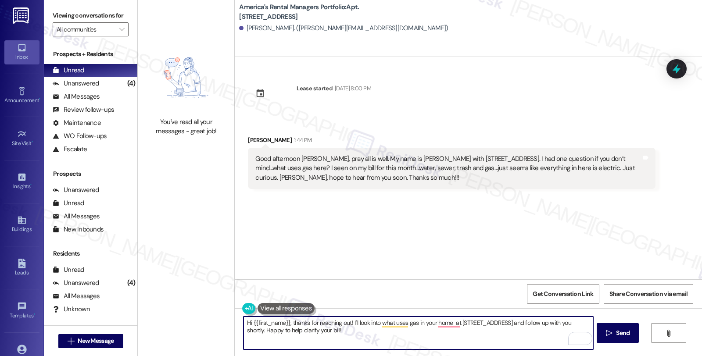
click at [496, 322] on textarea "Hi {{first_name}}, thanks for reaching out! I'll look into what uses gas in you…" at bounding box center [417, 333] width 349 height 33
click at [514, 325] on textarea "Hi {{first_name}}, thanks for reaching out! I'll look into what uses gas in you…" at bounding box center [417, 333] width 349 height 33
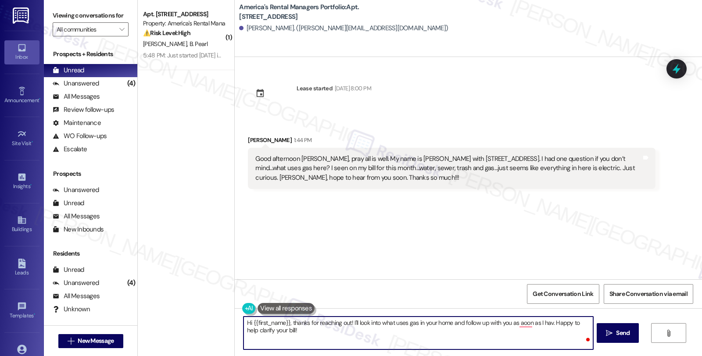
type textarea "Hi {{first_name}}, thanks for reaching out! I'll look into what uses gas in you…"
click at [546, 323] on textarea "Hi {{first_name}}, thanks for reaching out! I'll look into what uses gas in you…" at bounding box center [417, 333] width 349 height 33
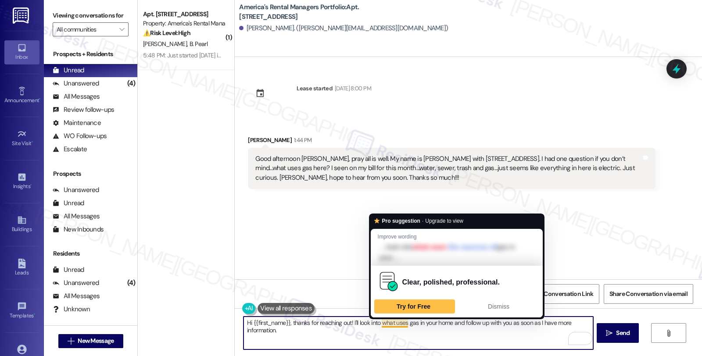
click at [391, 322] on textarea "Hi {{first_name}}, thanks for reaching out! I'll look into what uses gas in you…" at bounding box center [417, 333] width 349 height 33
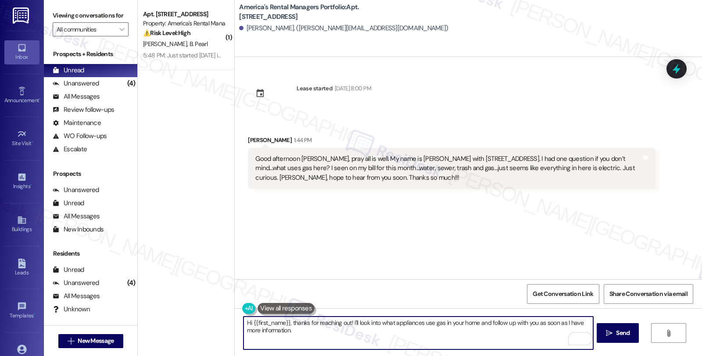
click at [307, 332] on textarea "Hi {{first_name}}, thanks for reaching out! I'll look into what appliances use …" at bounding box center [417, 333] width 349 height 33
click at [418, 329] on textarea "Hi {{first_name}}, thanks for reaching out! I'll look into what appliances use …" at bounding box center [417, 333] width 349 height 33
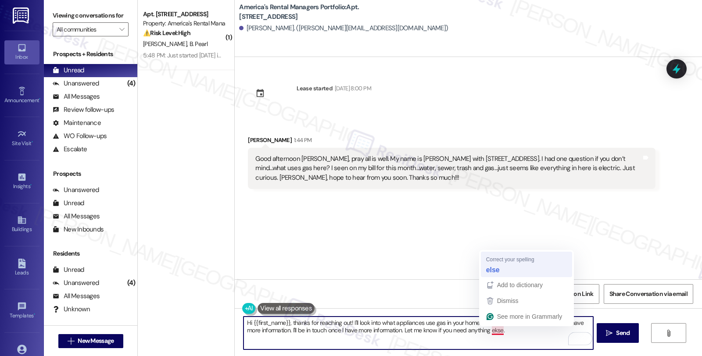
type textarea "Hi {{first_name}}, thanks for reaching out! I'll look into what appliances use …"
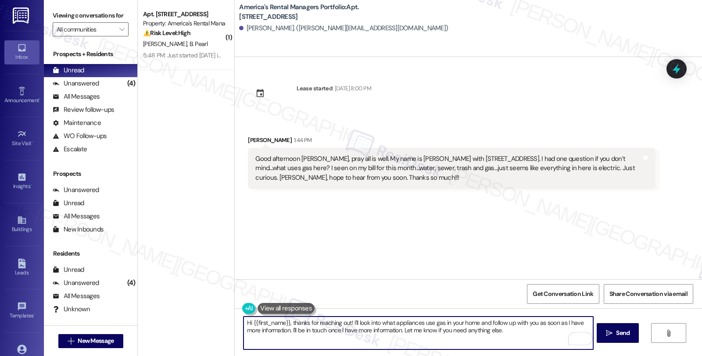
click at [525, 334] on textarea "Hi {{first_name}}, thanks for reaching out! I'll look into what appliances use …" at bounding box center [417, 333] width 349 height 33
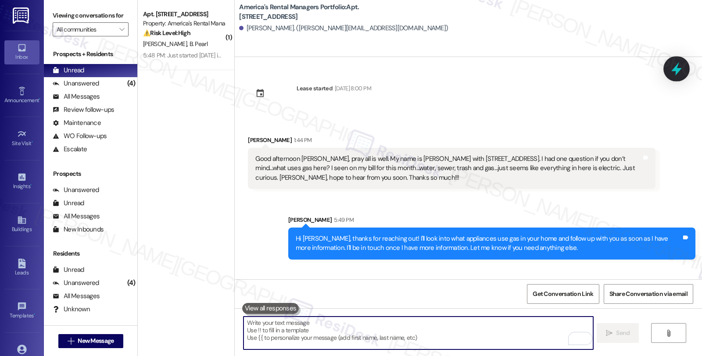
click at [672, 68] on icon at bounding box center [676, 68] width 15 height 15
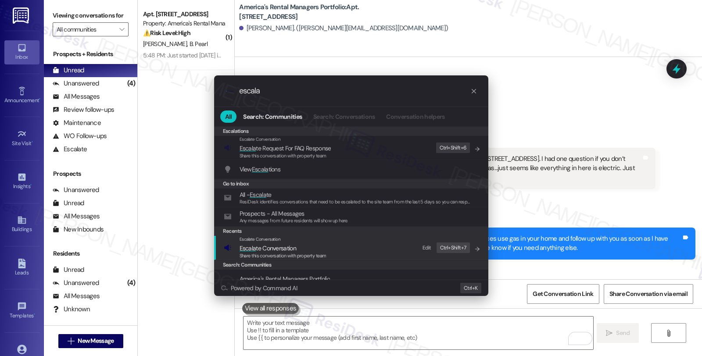
type input "escala"
click at [319, 240] on div "Escalate Conversation" at bounding box center [282, 239] width 87 height 7
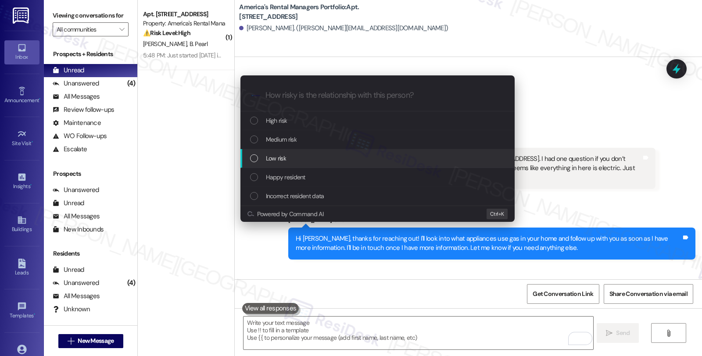
click at [299, 157] on div "Low risk" at bounding box center [378, 159] width 257 height 10
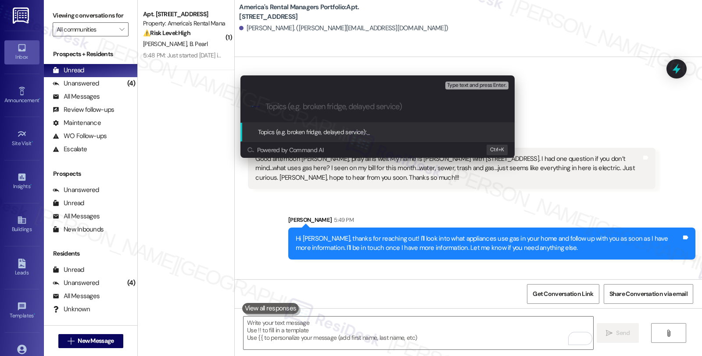
scroll to position [47, 0]
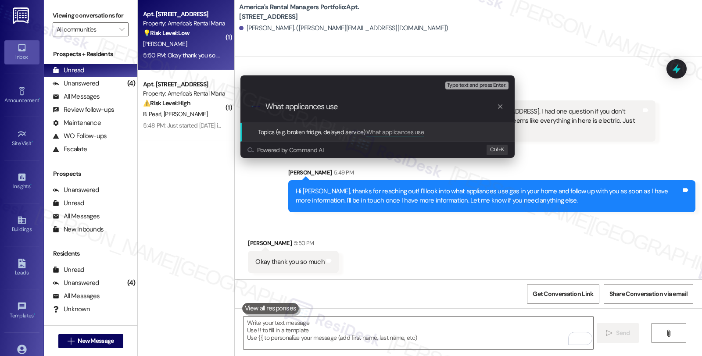
click at [305, 108] on input "What applicances use" at bounding box center [380, 106] width 231 height 9
click at [342, 106] on input "What appliances use" at bounding box center [380, 106] width 231 height 9
type input "What appliances use gas?"
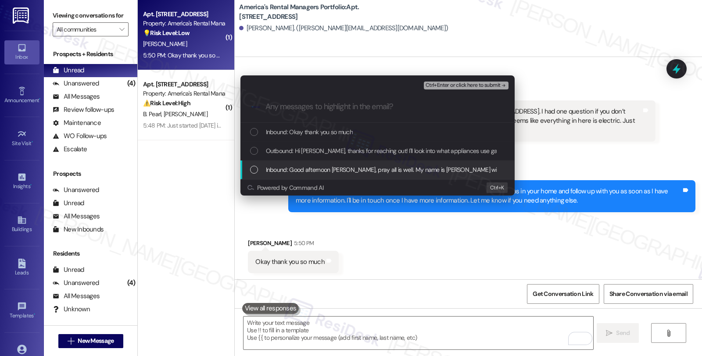
click at [325, 165] on span "Inbound: Good afternoon Homer, pray all is well. My name is Jessica Zahriyeh wi…" at bounding box center [716, 170] width 901 height 10
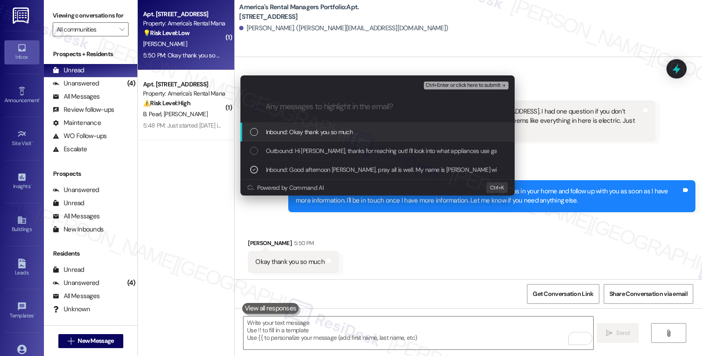
click at [479, 81] on div "Ctrl+Enter or click here to submit" at bounding box center [467, 85] width 86 height 11
click at [309, 133] on span "Inbound: Okay thank you so much" at bounding box center [309, 132] width 87 height 10
click at [457, 88] on span "Ctrl+Enter or click here to submit" at bounding box center [462, 85] width 75 height 6
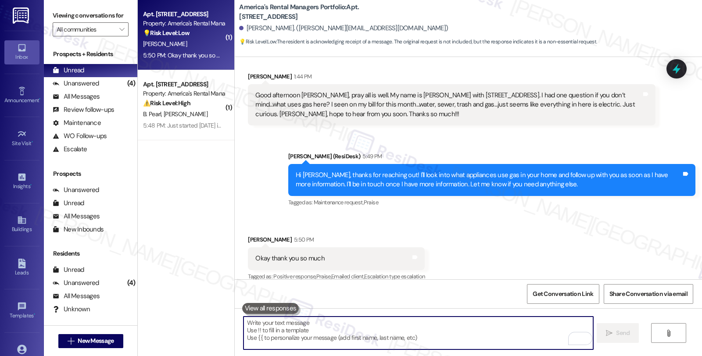
scroll to position [73, 0]
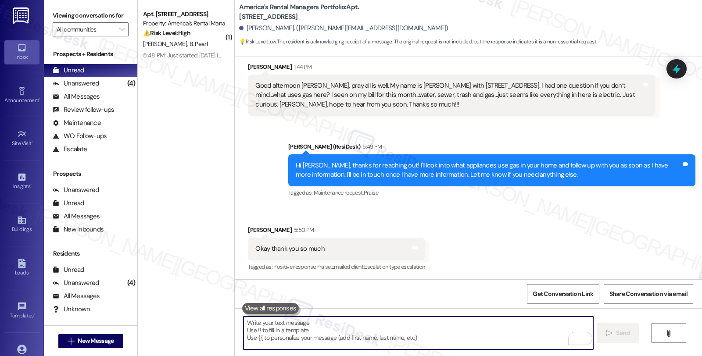
click at [295, 328] on textarea "To enrich screen reader interactions, please activate Accessibility in Grammarl…" at bounding box center [417, 333] width 349 height 33
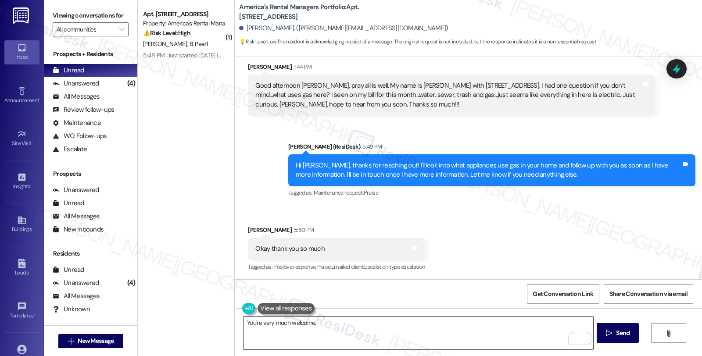
click at [347, 326] on textarea "You're very much welcome." at bounding box center [417, 333] width 349 height 33
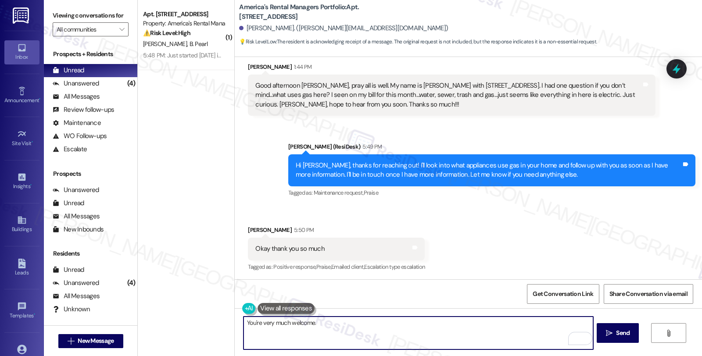
paste textarea "Should you have other concerns, please feel free to reach out. Have a great day!"
type textarea "You're very much welcome. Should you have other concerns, please feel free to r…"
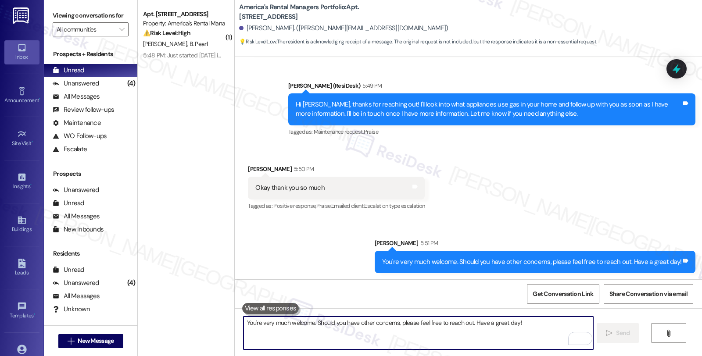
scroll to position [135, 0]
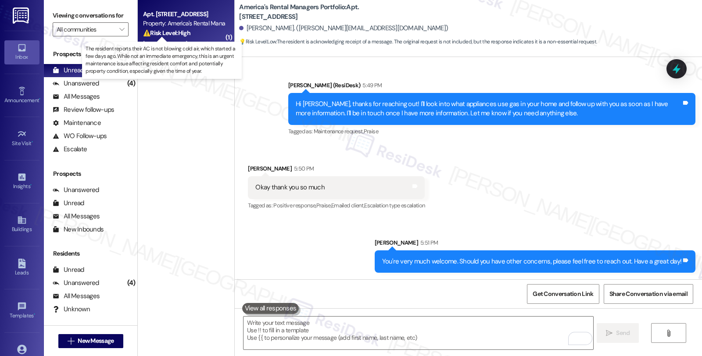
click at [182, 34] on strong "⚠️ Risk Level: High" at bounding box center [166, 33] width 47 height 8
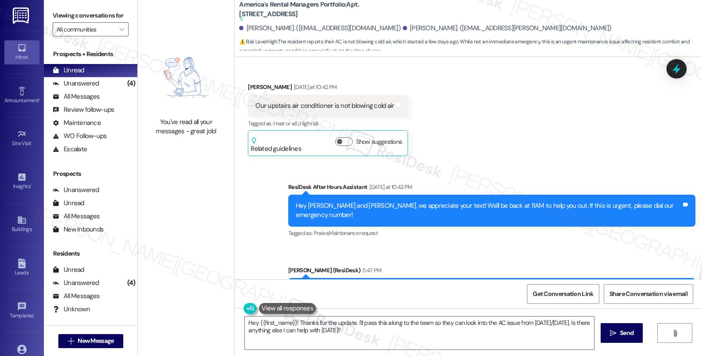
scroll to position [257, 0]
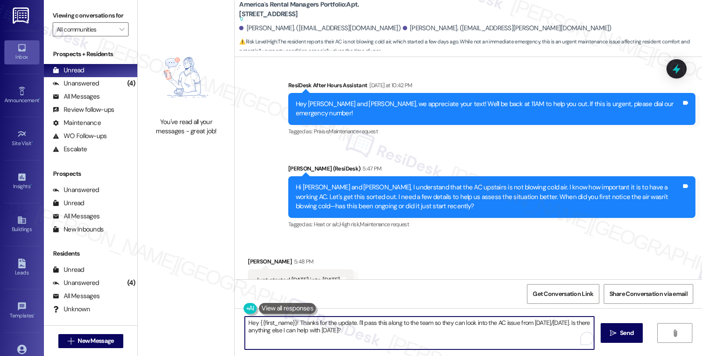
drag, startPoint x: 366, startPoint y: 335, endPoint x: 218, endPoint y: 294, distance: 153.3
click at [218, 294] on div "You've read all your messages - great job! America's Rental Managers Portfolio:…" at bounding box center [420, 178] width 564 height 356
paste textarea "Is the thermostat set to "cool," and does it appear to be working properly (dis…"
type textarea "Is the thermostat set to "cool," and does it appear to be working properly (dis…"
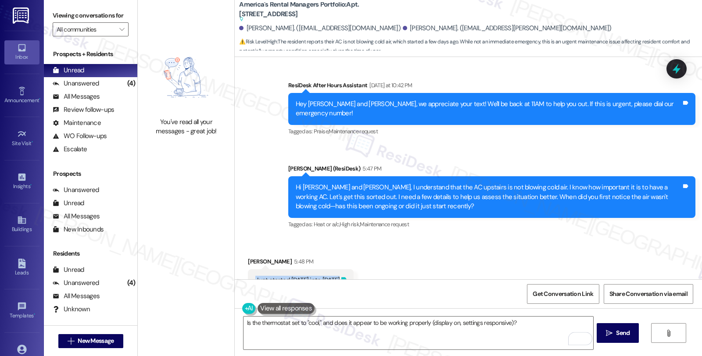
drag, startPoint x: 249, startPoint y: 261, endPoint x: 342, endPoint y: 261, distance: 93.4
click at [342, 269] on div "Just started Friday into Saturday Tags and notes" at bounding box center [301, 280] width 106 height 22
copy div "Just started Friday into Saturday Tags and notes"
click at [327, 323] on textarea "Is the thermostat set to "cool," and does it appear to be working properly (dis…" at bounding box center [417, 333] width 349 height 33
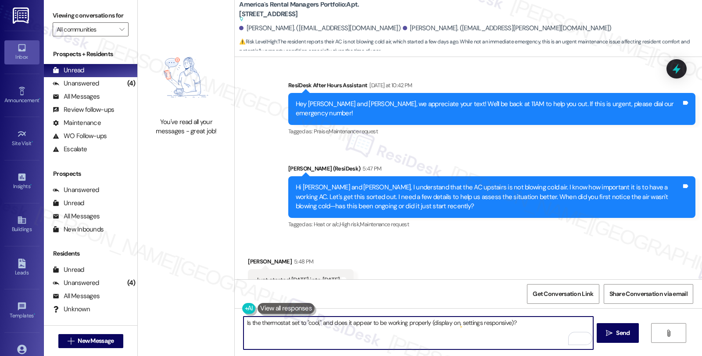
click at [511, 319] on textarea "Is the thermostat set to "cool," and does it appear to be working properly (dis…" at bounding box center [417, 333] width 349 height 33
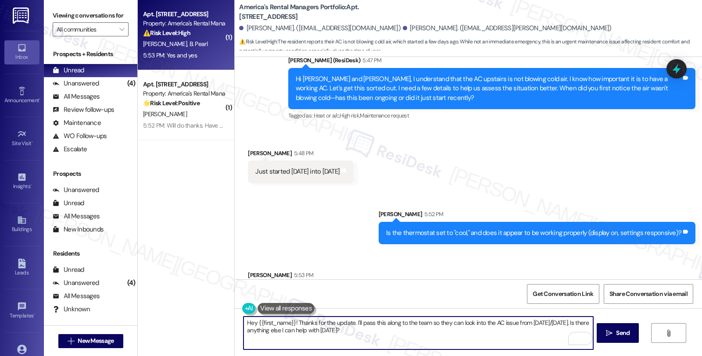
scroll to position [353, 0]
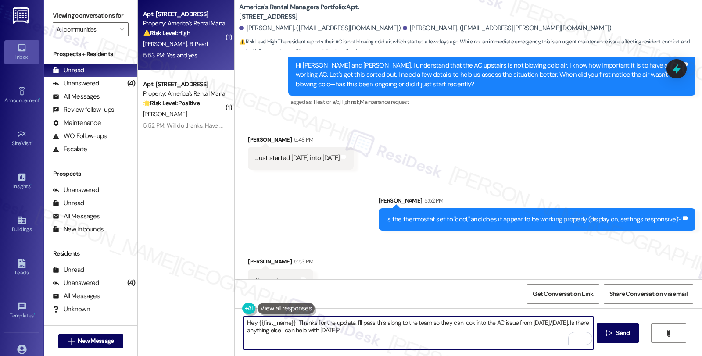
drag, startPoint x: 355, startPoint y: 339, endPoint x: 211, endPoint y: 304, distance: 148.9
click at [211, 306] on div "( 1 ) Apt. 121 County Road 1702, 121 County Road 1702 Property: America's Renta…" at bounding box center [420, 178] width 564 height 356
paste textarea "ow is your thermostat set? Please be sure to upload a picture of the thermostat."
click at [459, 323] on textarea "How is your thermostat set? Please be sure to upload a picture of the thermosta…" at bounding box center [417, 333] width 349 height 33
click at [243, 322] on textarea "How is your thermostat set? Please be sure to upload a picture of the thermosta…" at bounding box center [417, 333] width 349 height 33
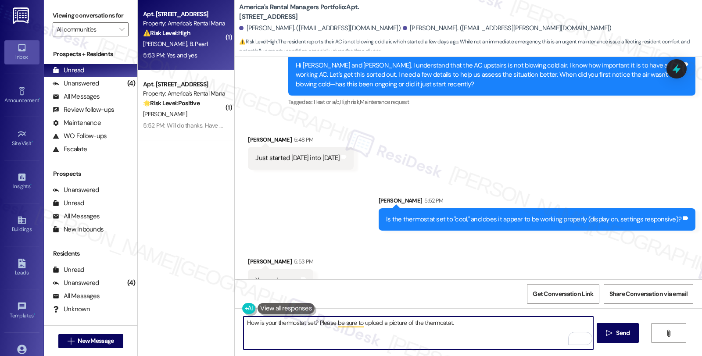
paste textarea "Is there any airflow coming from the vents at all, or is the unit running witho…"
click at [500, 343] on textarea "Is there any airflow coming from the vents at all, or is the unit running witho…" at bounding box center [417, 333] width 349 height 33
type textarea "Is there any airflow coming from the vents at all, or is the unit running witho…"
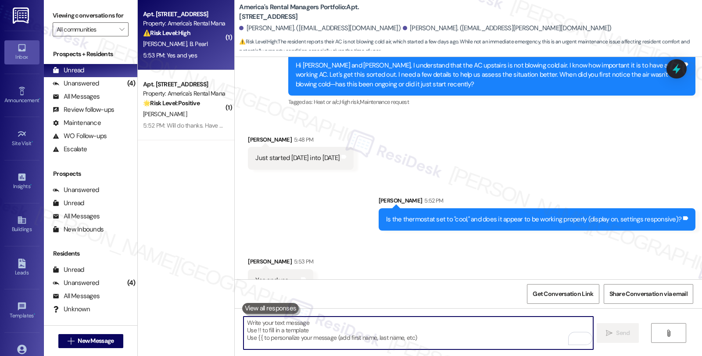
click at [479, 335] on textarea "To enrich screen reader interactions, please activate Accessibility in Grammarl…" at bounding box center [417, 333] width 349 height 33
paste textarea "Is there any airflow coming from the vents at all, or is the unit running witho…"
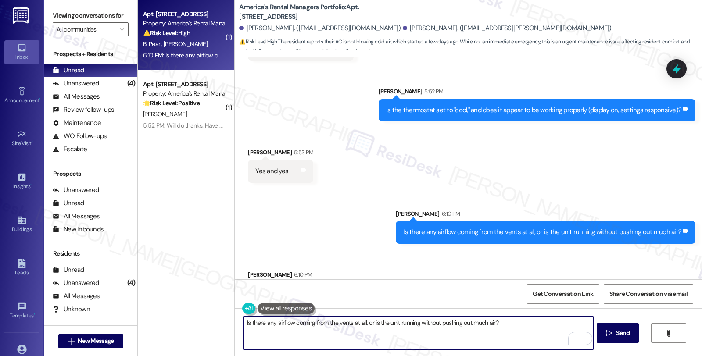
scroll to position [475, 0]
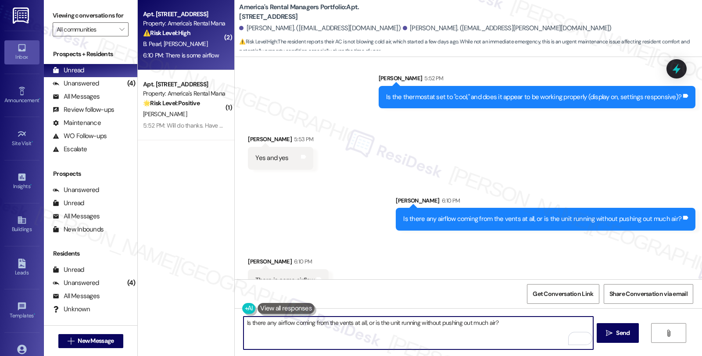
click at [434, 332] on textarea "Is there any airflow coming from the vents at all, or is the unit running witho…" at bounding box center [417, 333] width 349 height 33
paste textarea "How is your thermostat set? Please be sure to upload a picture of the thermosta…"
click at [534, 322] on textarea "How is your thermostat set? Please be sure to upload a picture of the thermosta…" at bounding box center [417, 333] width 349 height 33
type textarea "How is your thermostat set? Please be sure to upload a picture of the thermosta…"
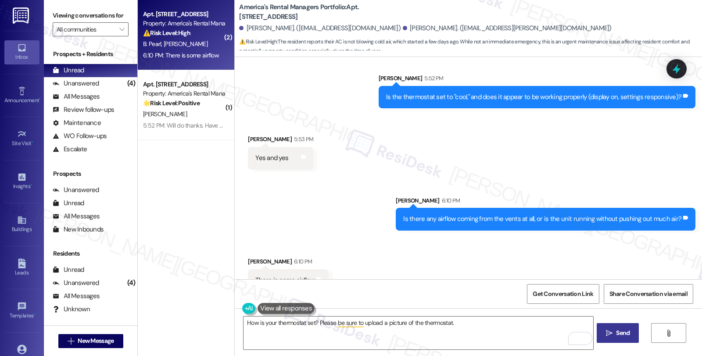
click at [601, 328] on button " Send" at bounding box center [618, 333] width 43 height 20
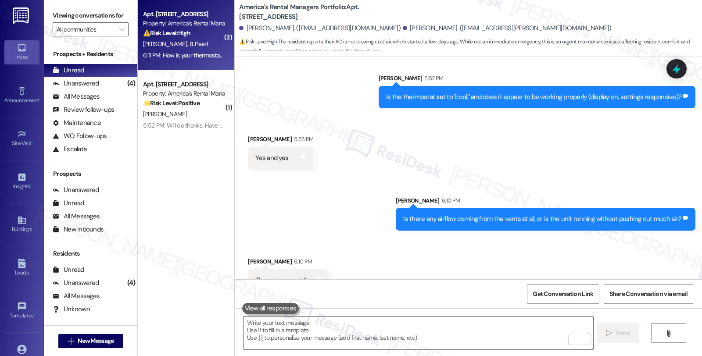
scroll to position [536, 0]
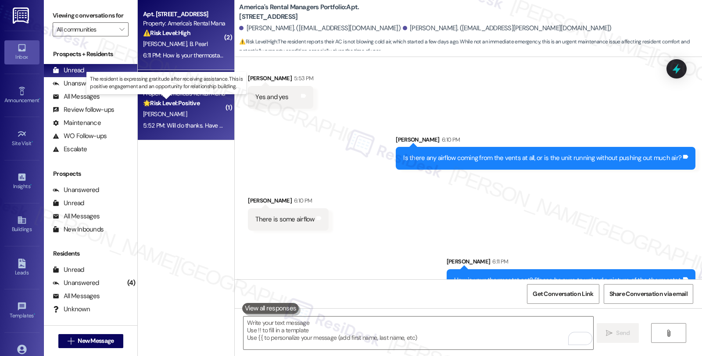
click at [154, 100] on strong "🌟 Risk Level: Positive" at bounding box center [171, 103] width 57 height 8
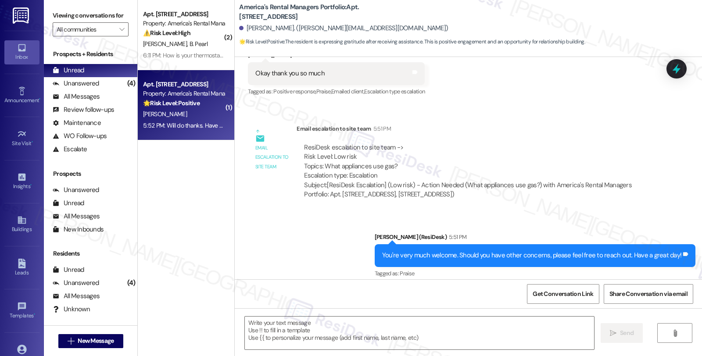
type textarea "Fetching suggested responses. Please feel free to read through the conversation…"
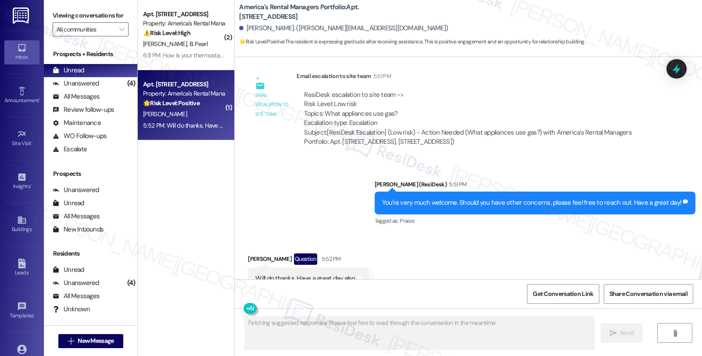
scroll to position [331, 0]
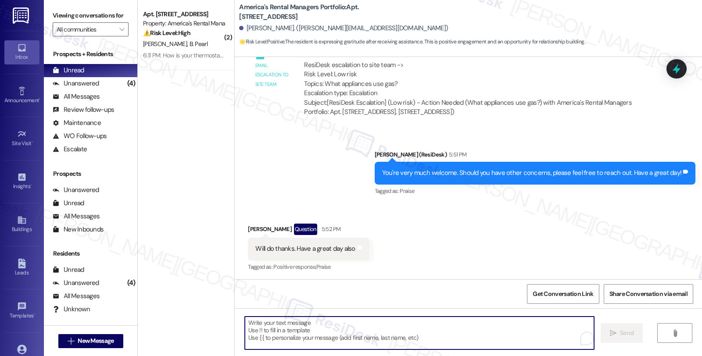
click at [314, 331] on textarea "To enrich screen reader interactions, please activate Accessibility in Grammarl…" at bounding box center [419, 333] width 349 height 33
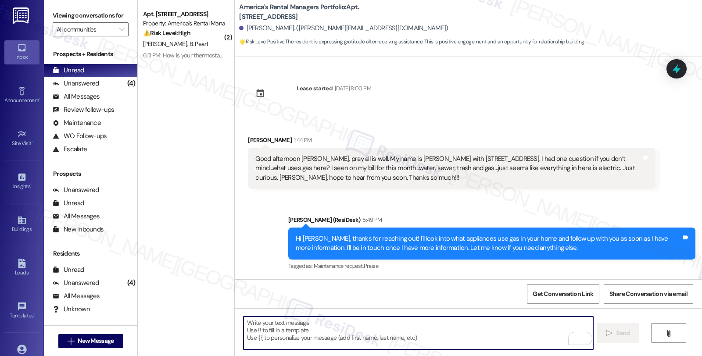
scroll to position [331, 0]
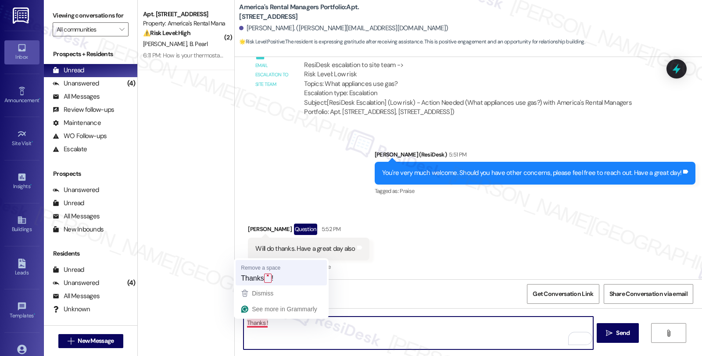
type textarea "Thanks!"
click at [275, 325] on textarea "Thanks!" at bounding box center [417, 333] width 349 height 33
click at [474, 326] on textarea "Thanks!" at bounding box center [417, 333] width 349 height 33
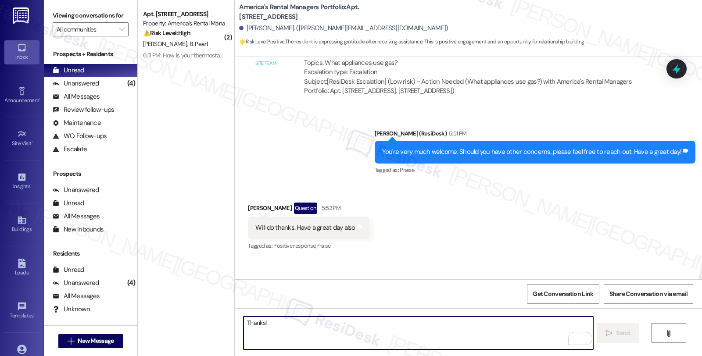
scroll to position [393, 0]
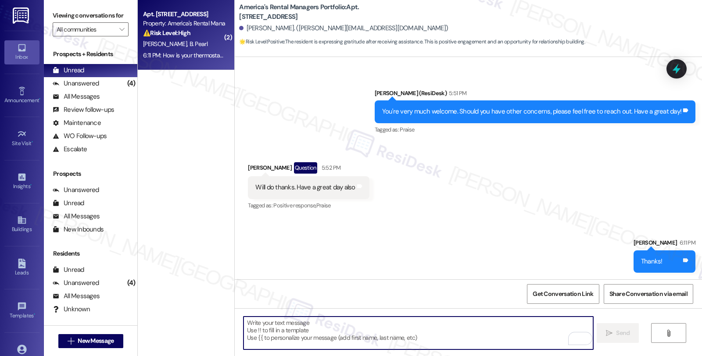
click at [214, 33] on div "⚠️ Risk Level: High The resident reports that their AC unit is not blowing cold…" at bounding box center [183, 33] width 81 height 9
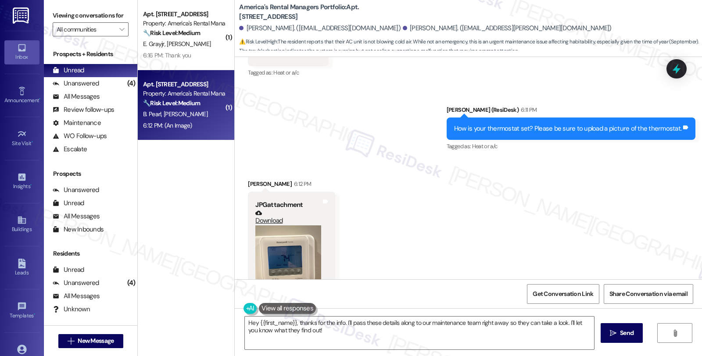
scroll to position [780, 0]
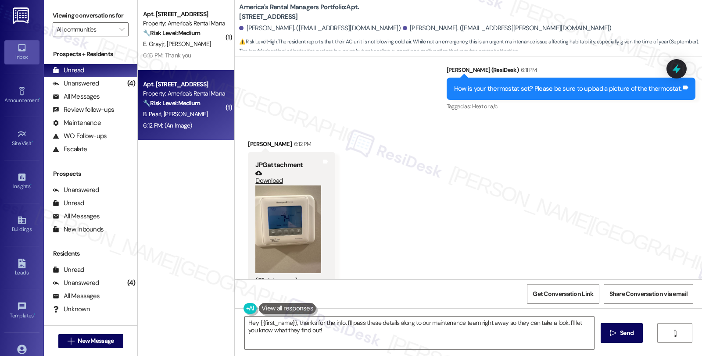
click at [274, 189] on button "Zoom image" at bounding box center [288, 230] width 66 height 88
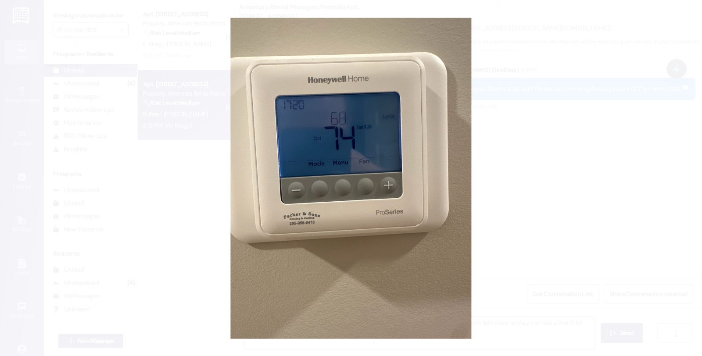
click at [543, 183] on button "Unzoom image" at bounding box center [351, 178] width 702 height 356
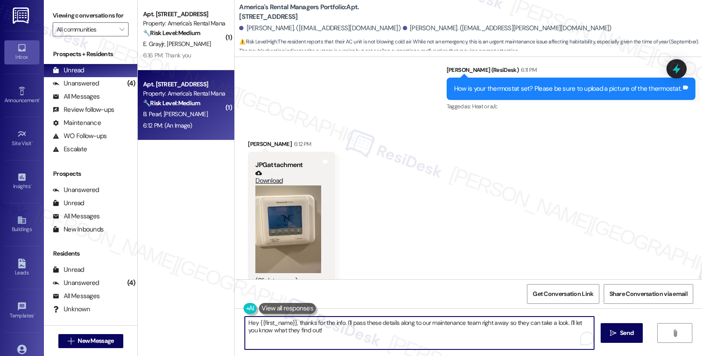
drag, startPoint x: 311, startPoint y: 326, endPoint x: 211, endPoint y: 302, distance: 102.0
click at [211, 302] on div "( 1 ) Apt. 5443 Somersby Parkway, 5443 Somersby Parkway Property: America's Ren…" at bounding box center [420, 178] width 564 height 356
click at [251, 321] on textarea "Hey {{first_name}}, thanks for the info. I'll pass these details along to our m…" at bounding box center [419, 333] width 349 height 33
drag, startPoint x: 323, startPoint y: 330, endPoint x: 204, endPoint y: 314, distance: 120.8
click at [204, 314] on div "( 1 ) Apt. 5443 Somersby Parkway, 5443 Somersby Parkway Property: America's Ren…" at bounding box center [420, 178] width 564 height 356
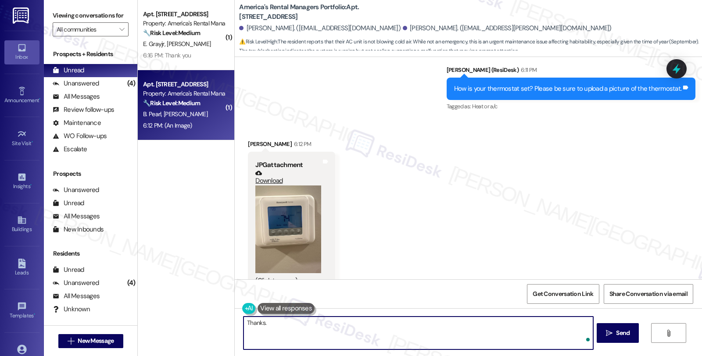
paste textarea "2. Is the compressor fan (the outside unit) running at all?"
click at [264, 323] on textarea "Thanks. 2. Is the compressor fan (the outside unit) running at all?" at bounding box center [417, 333] width 349 height 33
type textarea "Thanks, have you noticed if the compressor fan (the outside unit)is running at …"
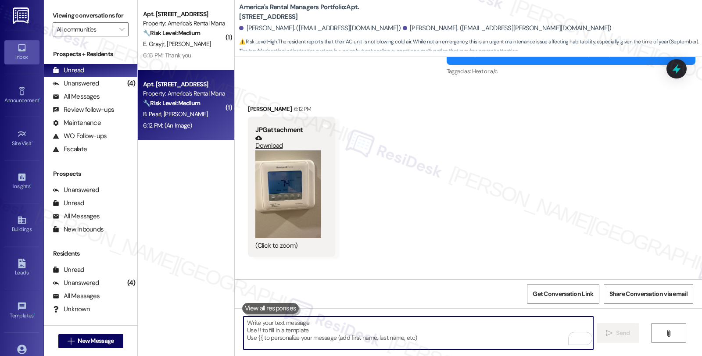
scroll to position [841, 0]
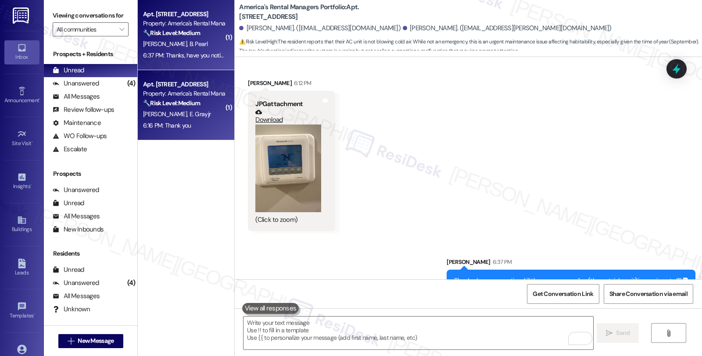
click at [194, 117] on div "B. Gray E. Grayjr" at bounding box center [183, 114] width 83 height 11
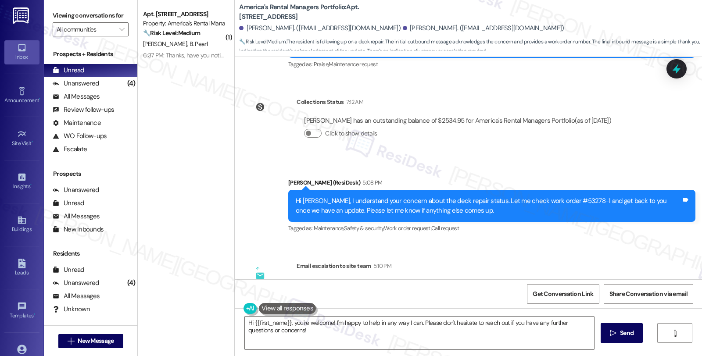
scroll to position [1907, 0]
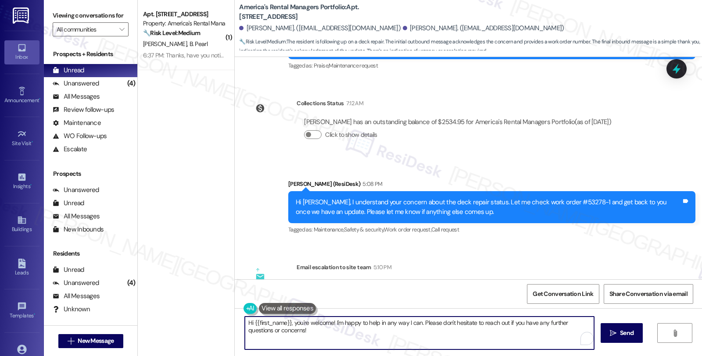
drag, startPoint x: 295, startPoint y: 331, endPoint x: 192, endPoint y: 306, distance: 106.1
click at [192, 306] on div "( 1 ) Apt. 121 County Road 1702, 121 County Road 1702 Property: America's Renta…" at bounding box center [420, 178] width 564 height 356
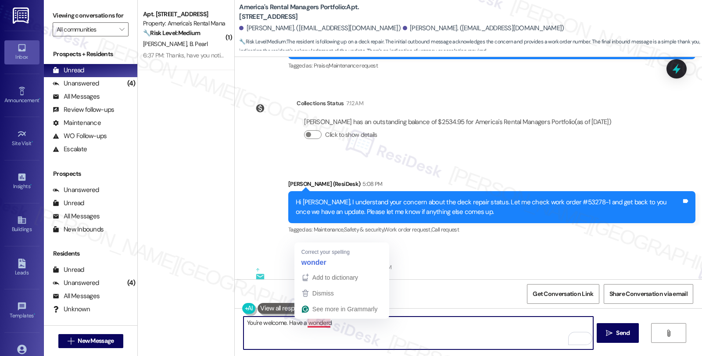
click at [304, 323] on textarea "You're welcome. Have a wonderd" at bounding box center [417, 333] width 349 height 33
drag, startPoint x: 300, startPoint y: 323, endPoint x: 482, endPoint y: 323, distance: 182.0
click at [482, 323] on textarea "You're welcome. Have a wonderd" at bounding box center [417, 333] width 349 height 33
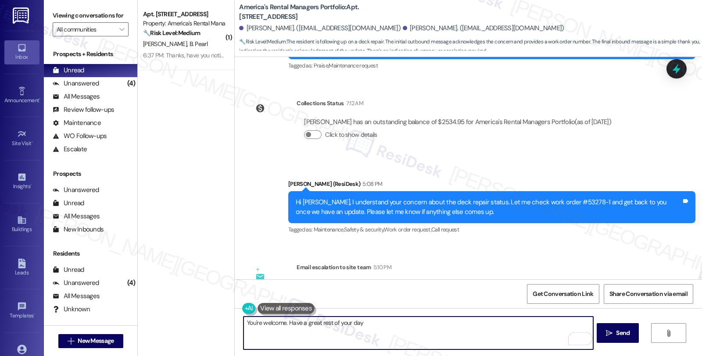
type textarea "You're welcome. Have a great rest of your day!"
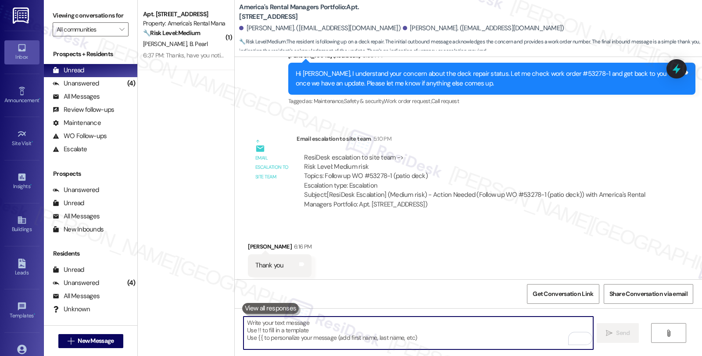
scroll to position [2066, 0]
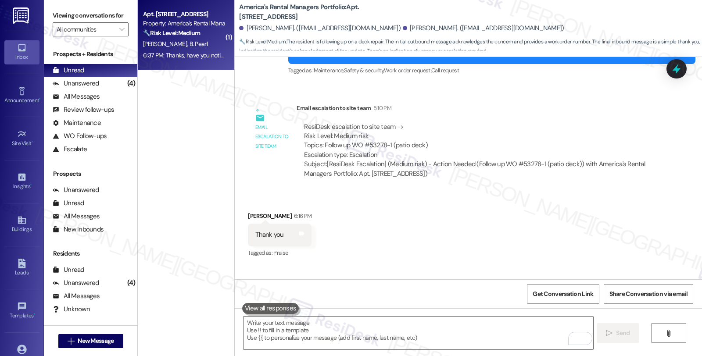
click at [196, 33] on strong "🔧 Risk Level: Medium" at bounding box center [171, 33] width 57 height 8
type textarea "Fetching suggested responses. Please feel free to read through the conversation…"
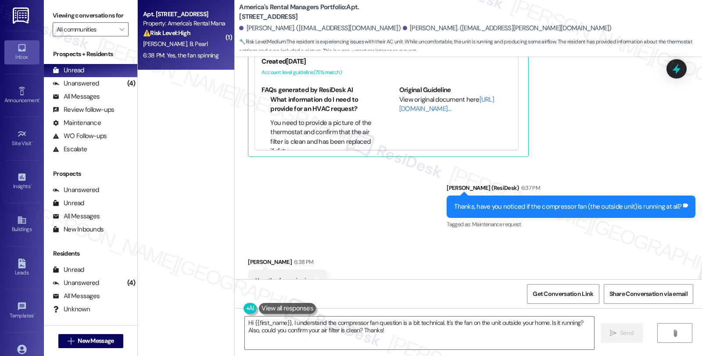
scroll to position [1152, 0]
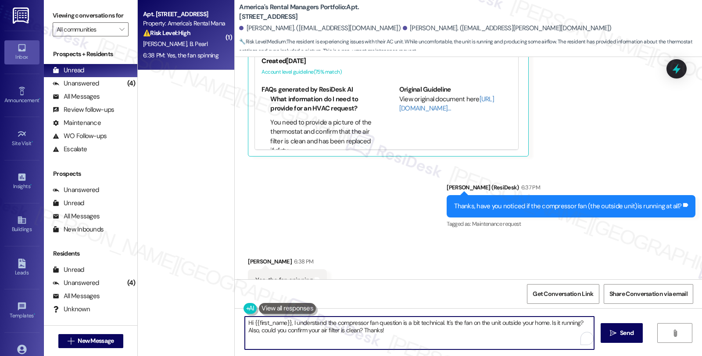
drag, startPoint x: 404, startPoint y: 331, endPoint x: 151, endPoint y: 304, distance: 254.5
click at [151, 304] on div "( 1 ) Apt. 121 County Road 1702, 121 County Road 1702 Property: America's Renta…" at bounding box center [420, 178] width 564 height 356
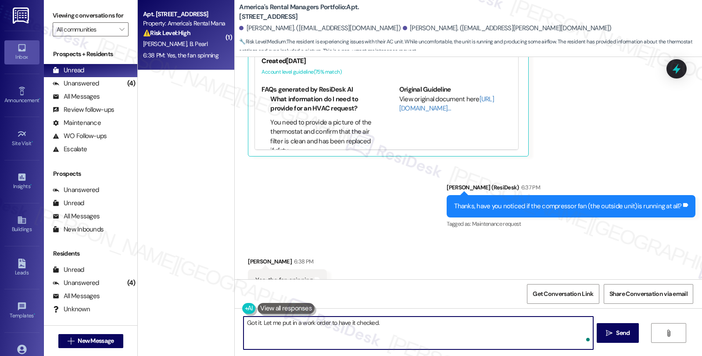
paste textarea "Do we have your permission to enter during your absence? Also, do you have pets…"
type textarea "Got it. Let me put in a work order to have it checked. Do we have your permissi…"
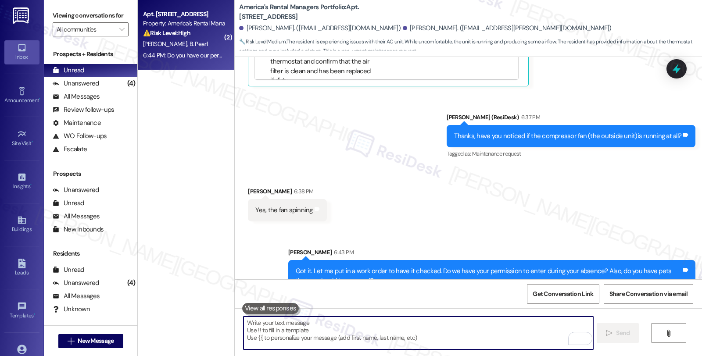
scroll to position [1283, 0]
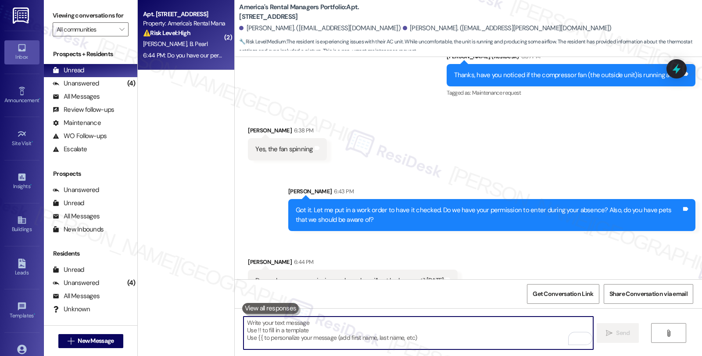
click at [398, 335] on textarea "To enrich screen reader interactions, please activate Accessibility in Grammarl…" at bounding box center [417, 333] width 349 height 33
click at [356, 9] on b "America's Rental Managers Portfolio: Apt. 121 County Road 1702, 121 County Road…" at bounding box center [326, 12] width 175 height 19
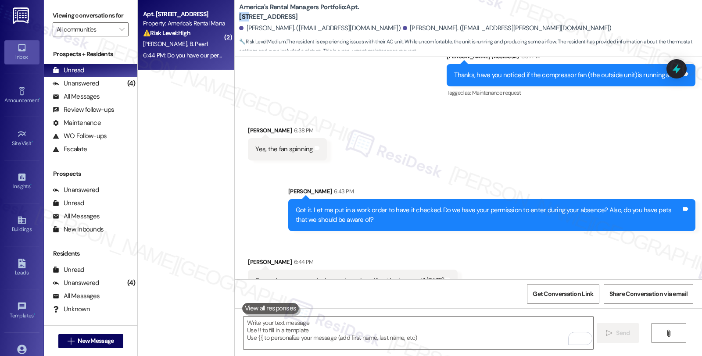
click at [356, 9] on b "America's Rental Managers Portfolio: Apt. 121 County Road 1702, 121 County Road…" at bounding box center [326, 12] width 175 height 19
copy b "121"
click at [401, 6] on b "America's Rental Managers Portfolio: Apt. 121 County Road 1702, 121 County Road…" at bounding box center [326, 12] width 175 height 19
copy b "121 County Road"
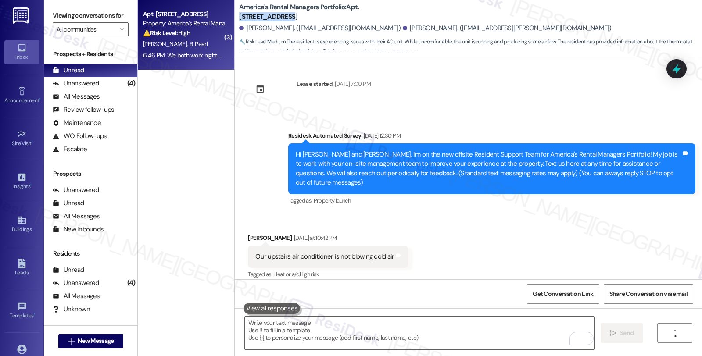
scroll to position [0, 0]
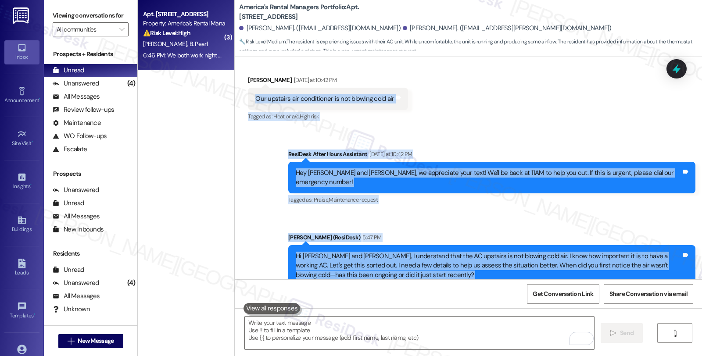
drag, startPoint x: 247, startPoint y: 248, endPoint x: 375, endPoint y: 308, distance: 141.9
click at [375, 308] on div "Lease started Jan 11, 2024 at 7:00 PM Survey, sent via SMS Residesk Automated S…" at bounding box center [468, 235] width 467 height 356
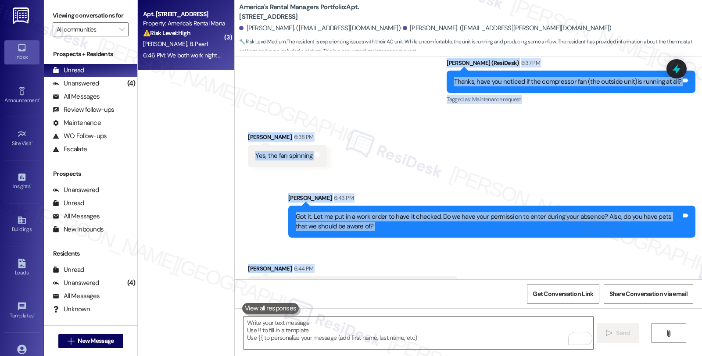
scroll to position [1345, 0]
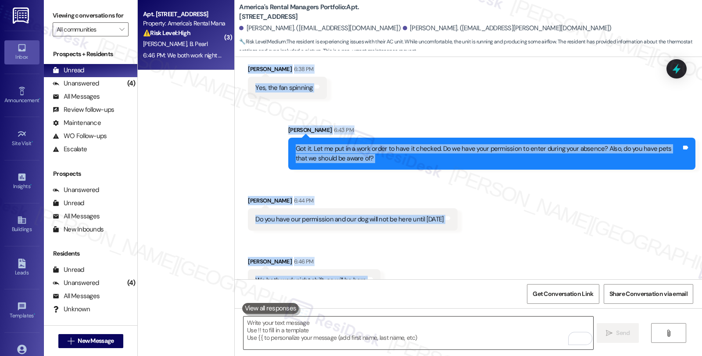
copy div "Our upstairs air conditioner is not blowing cold air Tags and notes Tagged as: …"
click at [518, 183] on div "Received via SMS Billy Pearl 6:44 PM Do you have our permission and our dog wil…" at bounding box center [468, 237] width 467 height 122
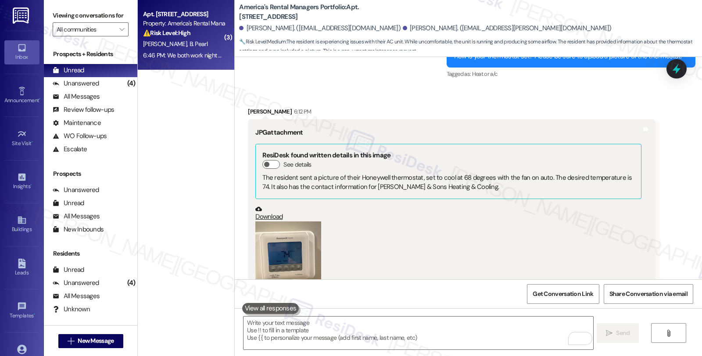
scroll to position [809, 0]
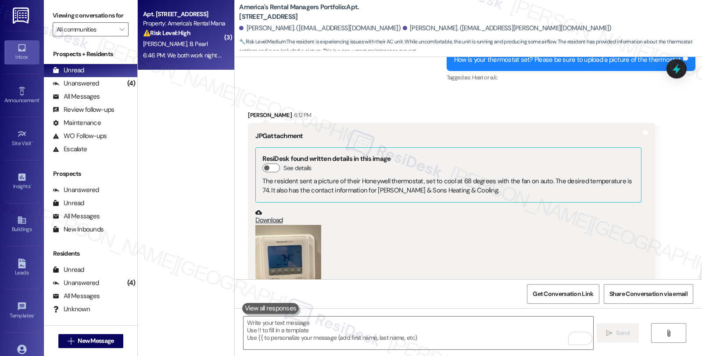
click at [256, 248] on button "Zoom image" at bounding box center [288, 269] width 66 height 88
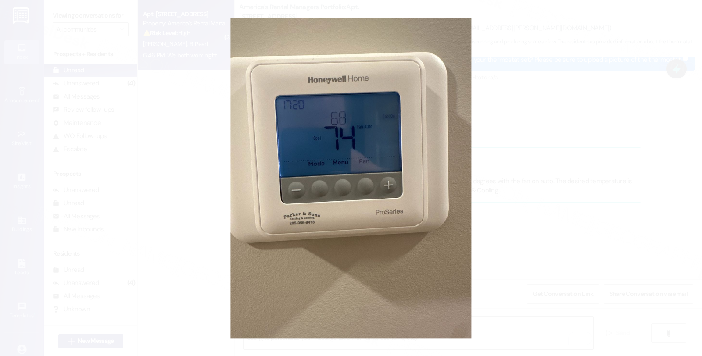
click at [580, 75] on button "Unzoom image" at bounding box center [351, 178] width 702 height 356
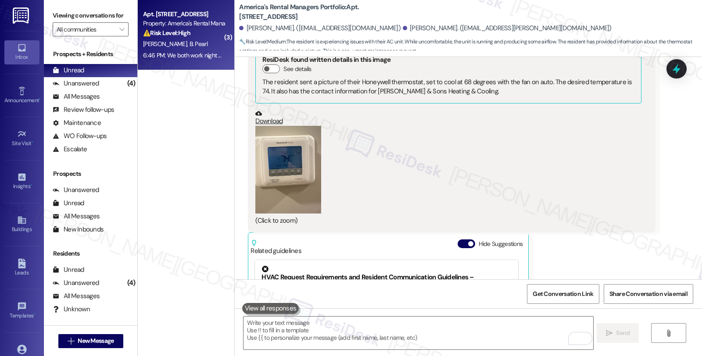
scroll to position [906, 0]
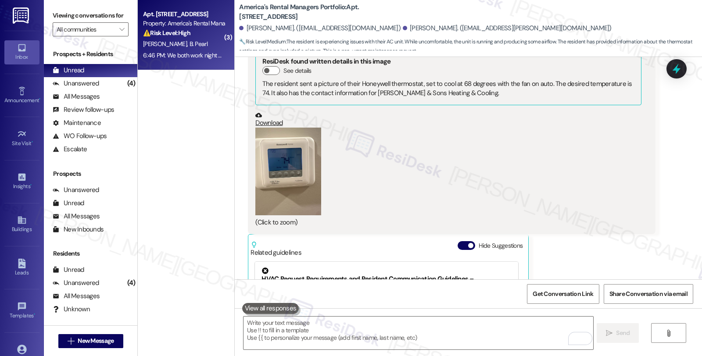
click at [269, 112] on link "Download" at bounding box center [448, 119] width 386 height 15
drag, startPoint x: 355, startPoint y: 28, endPoint x: 380, endPoint y: 32, distance: 25.4
click at [403, 32] on div "[PERSON_NAME]. ([EMAIL_ADDRESS][PERSON_NAME][DOMAIN_NAME])" at bounding box center [507, 28] width 209 height 9
copy div "[PERSON_NAME]"
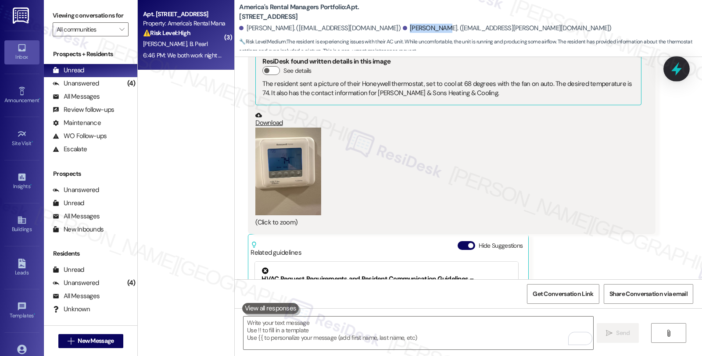
click at [669, 66] on icon at bounding box center [676, 68] width 15 height 15
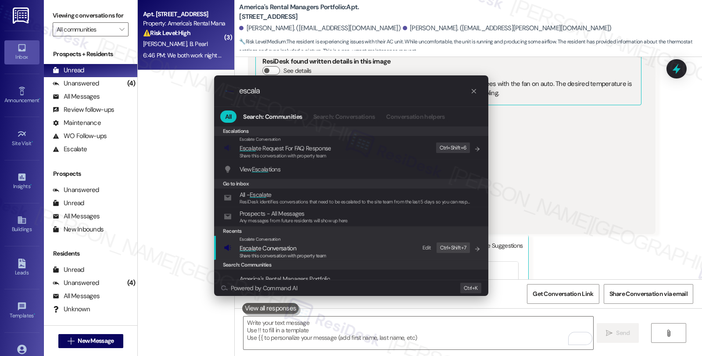
type input "escala"
click at [315, 245] on span "Escala te Conversation" at bounding box center [282, 248] width 87 height 10
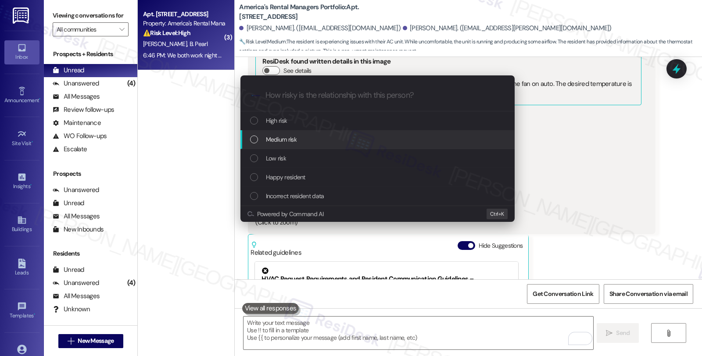
click at [292, 137] on span "Medium risk" at bounding box center [281, 140] width 31 height 10
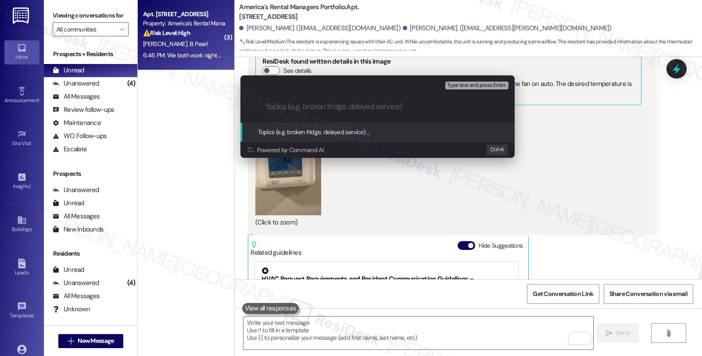
paste input "#53433-1"
click at [266, 105] on input "#53433-1 (AC is not blowing cold air)" at bounding box center [380, 106] width 231 height 9
paste input "Work Order Filed by ResiDesk - WO #"
type input "Work Order Filed by ResiDesk - WO #53433-1 (AC is not blowing cold air)"
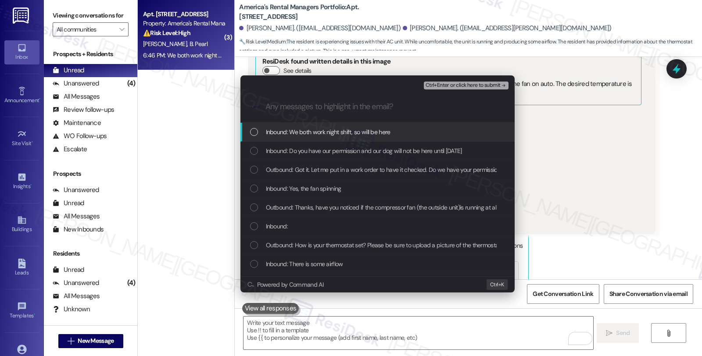
click at [357, 132] on span "Inbound: We both work night shift, so will be here" at bounding box center [328, 132] width 125 height 10
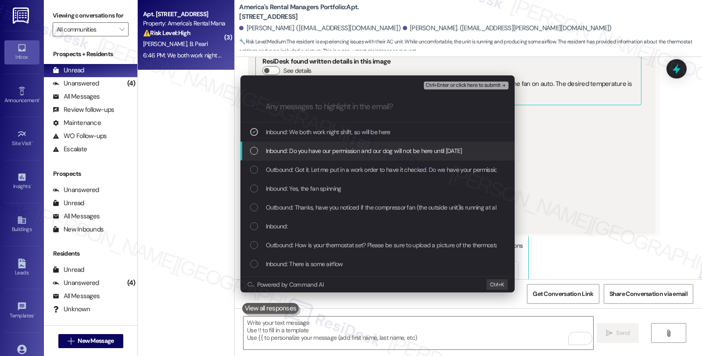
click at [354, 150] on span "Inbound: Do you have our permission and our dog will not be here until Friday" at bounding box center [364, 151] width 196 height 10
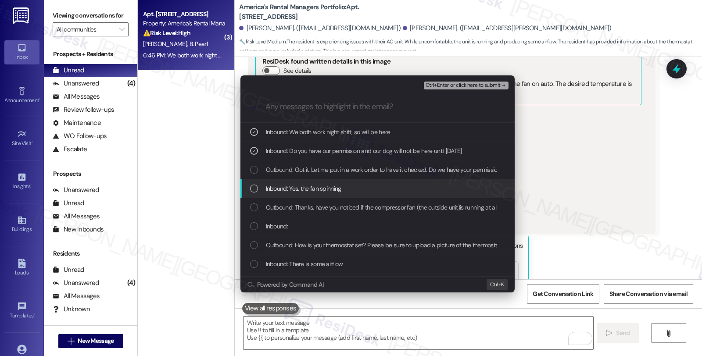
drag, startPoint x: 345, startPoint y: 182, endPoint x: 340, endPoint y: 195, distance: 13.2
click at [343, 183] on div "Inbound: Yes, the fan spinning" at bounding box center [377, 188] width 274 height 19
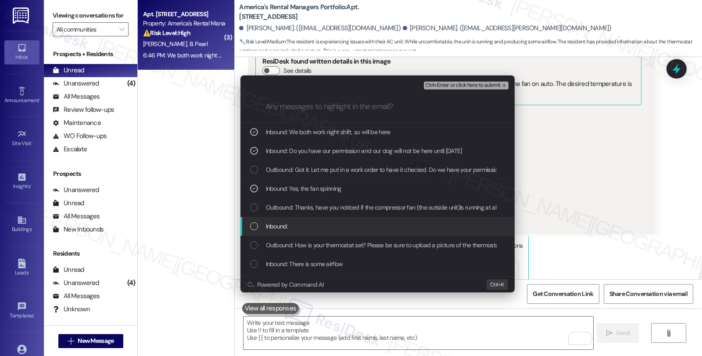
click at [332, 224] on div "Inbound:" at bounding box center [378, 227] width 257 height 10
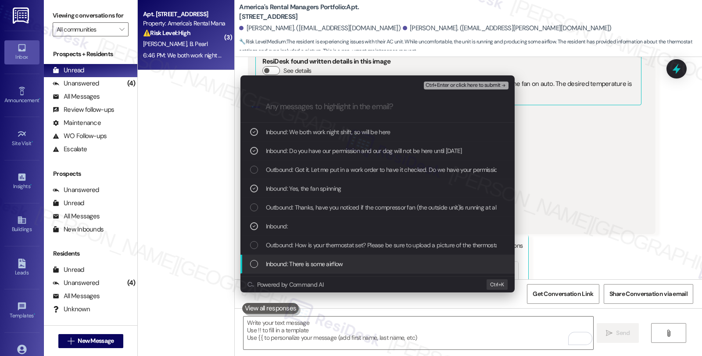
click at [330, 264] on span "Inbound: There is some airflow" at bounding box center [304, 264] width 77 height 10
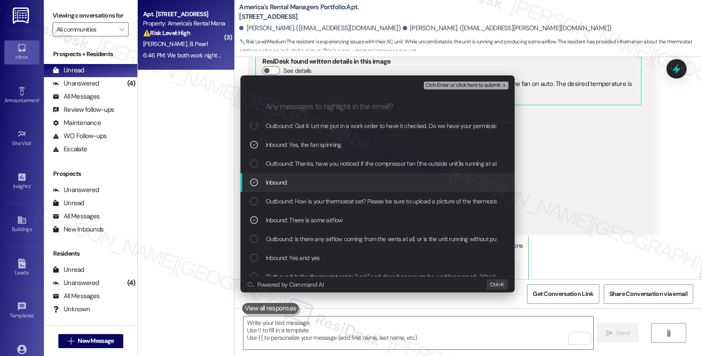
scroll to position [97, 0]
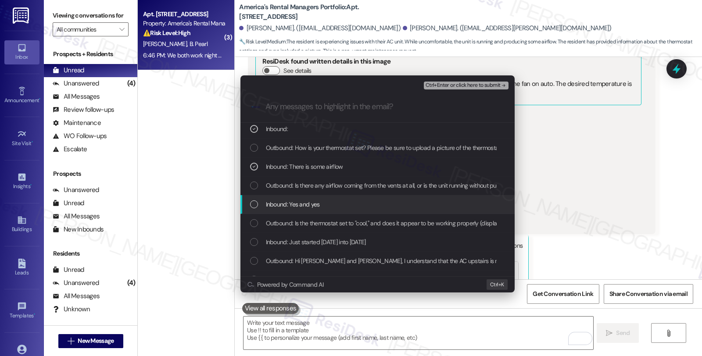
click at [326, 205] on div "Inbound: Yes and yes" at bounding box center [378, 205] width 257 height 10
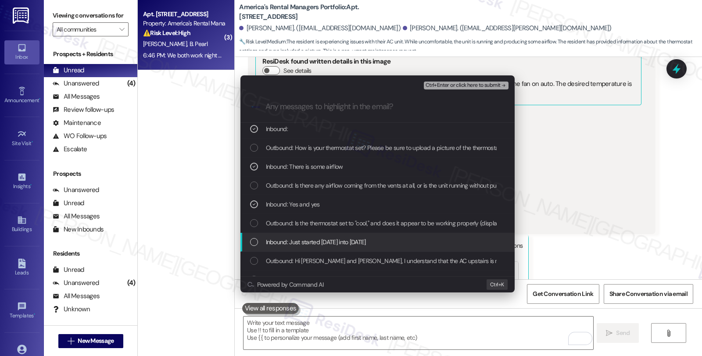
click at [318, 246] on span "Inbound: Just started Friday into Saturday" at bounding box center [316, 242] width 100 height 10
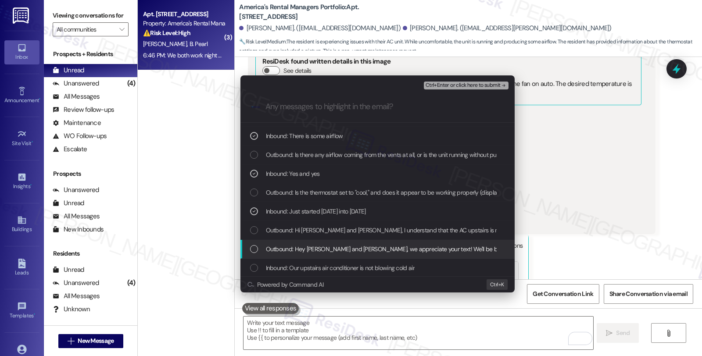
scroll to position [146, 0]
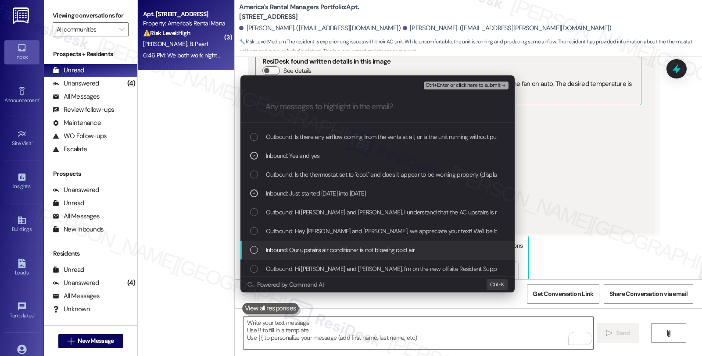
click at [349, 253] on span "Inbound: Our upstairs air conditioner is not blowing cold air" at bounding box center [340, 250] width 149 height 10
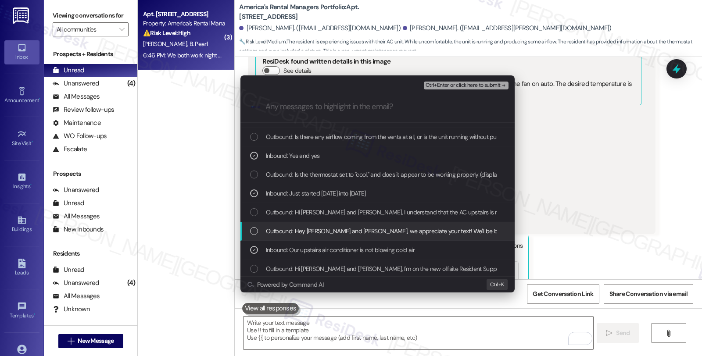
scroll to position [148, 0]
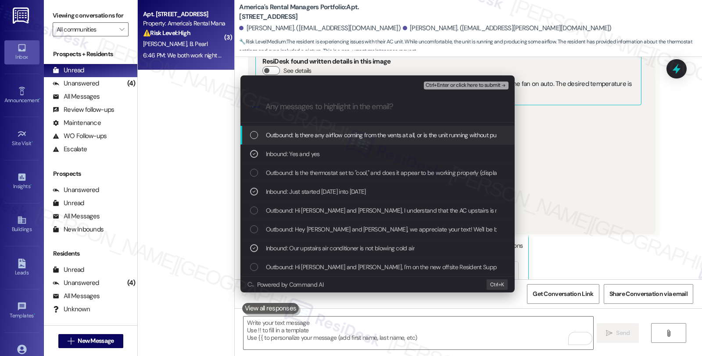
click at [442, 85] on span "Ctrl+Enter or click here to submit" at bounding box center [462, 85] width 75 height 6
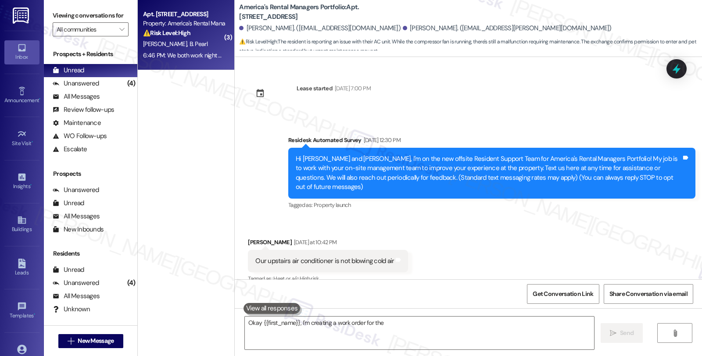
scroll to position [1243, 0]
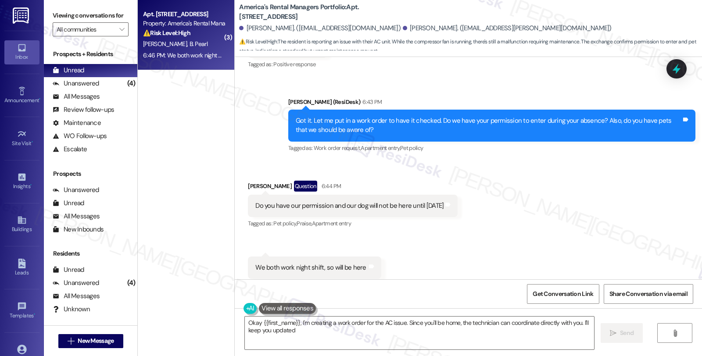
type textarea "Okay {{first_name}}, I'm creating a work order for the AC issue. Since you'll b…"
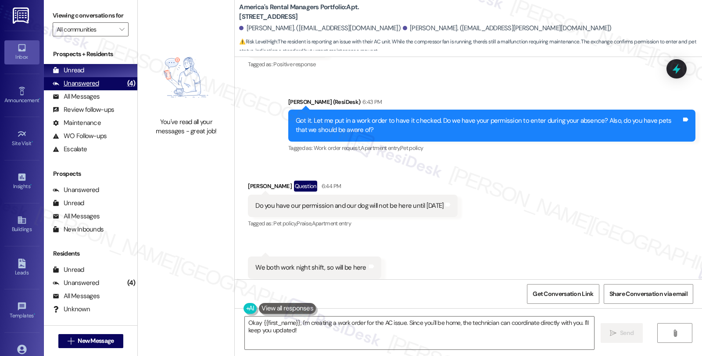
click at [96, 88] on div "Unanswered" at bounding box center [76, 83] width 46 height 9
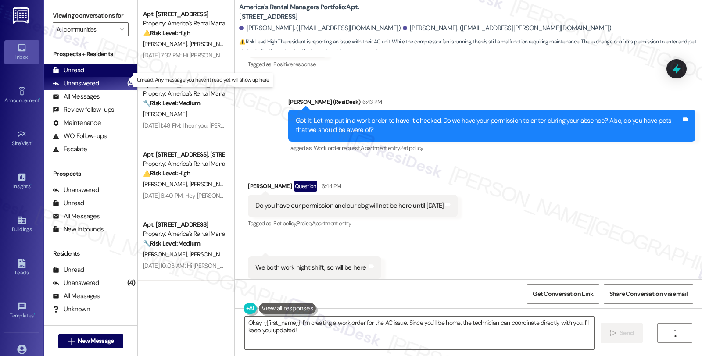
click at [91, 77] on div "Unread (0)" at bounding box center [90, 70] width 93 height 13
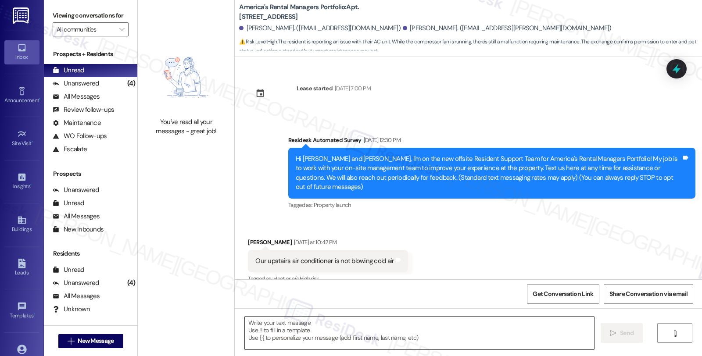
scroll to position [1413, 0]
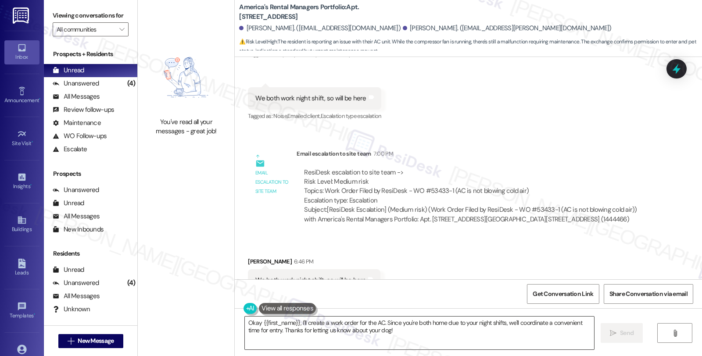
click at [245, 321] on textarea "Okay {{first_name}}, I'll create a work order for the AC. Since you're both hom…" at bounding box center [419, 333] width 349 height 33
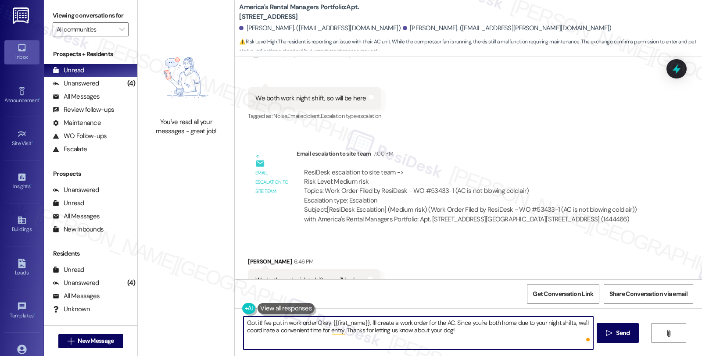
paste textarea "Work Order Filed by ResiDesk - WO #53433-1 (AC is not blowing cold air)"
drag, startPoint x: 311, startPoint y: 321, endPoint x: 401, endPoint y: 325, distance: 90.0
click at [401, 325] on textarea "Got it! I've put in work order Work Order Filed by ResiDesk - WO #53433-1 (AC i…" at bounding box center [417, 333] width 349 height 33
drag, startPoint x: 409, startPoint y: 323, endPoint x: 582, endPoint y: 343, distance: 174.0
click at [582, 343] on div "Got it! I've put in work order #53433-1 (AC is not blowing cold air) Okay {{fir…" at bounding box center [418, 333] width 350 height 34
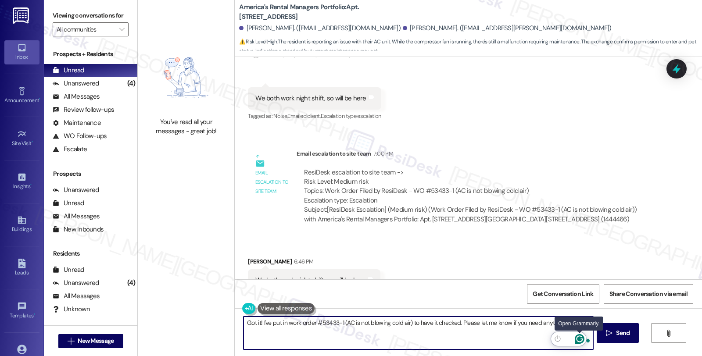
type textarea "Got it! I've put in work order #53433-1 (AC is not blowing cold air) to have it…"
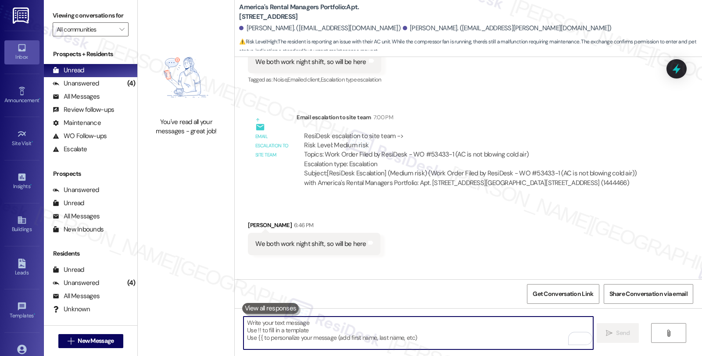
scroll to position [1474, 0]
